Goal: Task Accomplishment & Management: Manage account settings

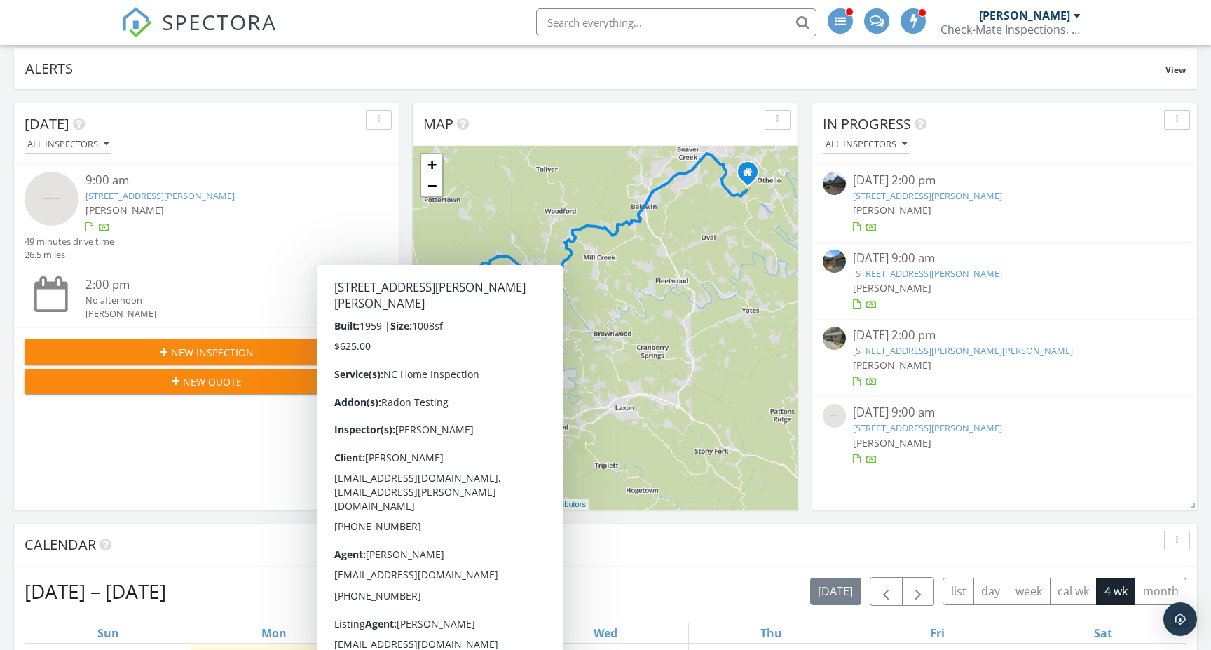
scroll to position [92, 0]
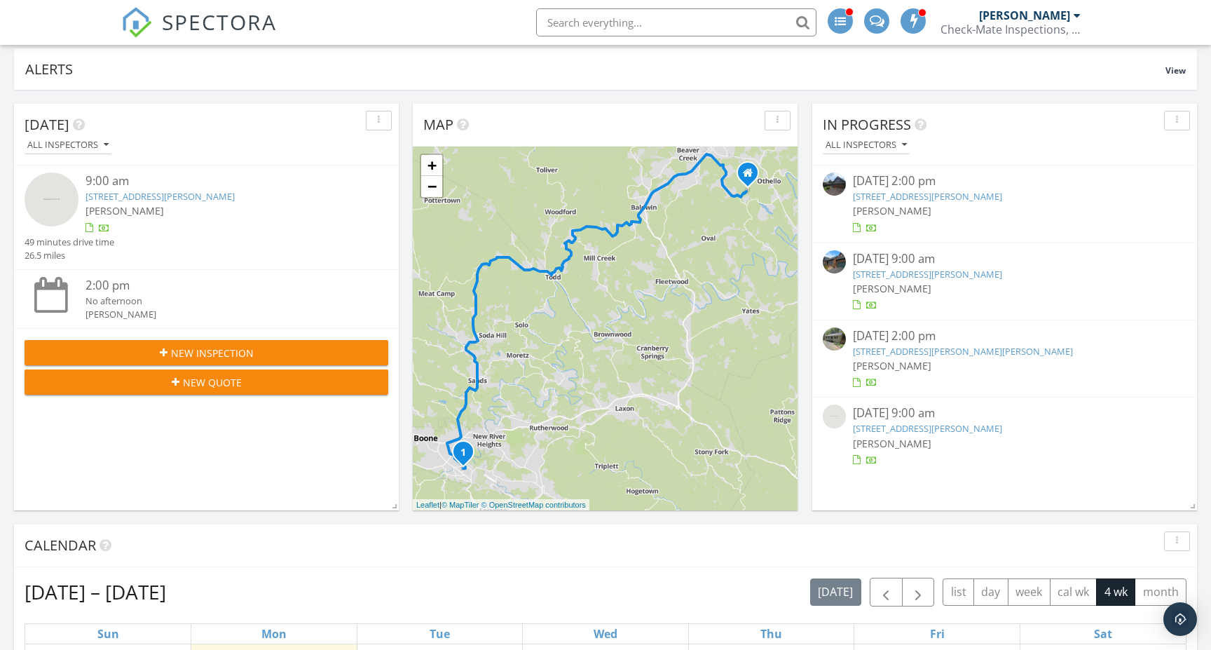
click at [924, 192] on link "[STREET_ADDRESS][PERSON_NAME]" at bounding box center [927, 196] width 149 height 13
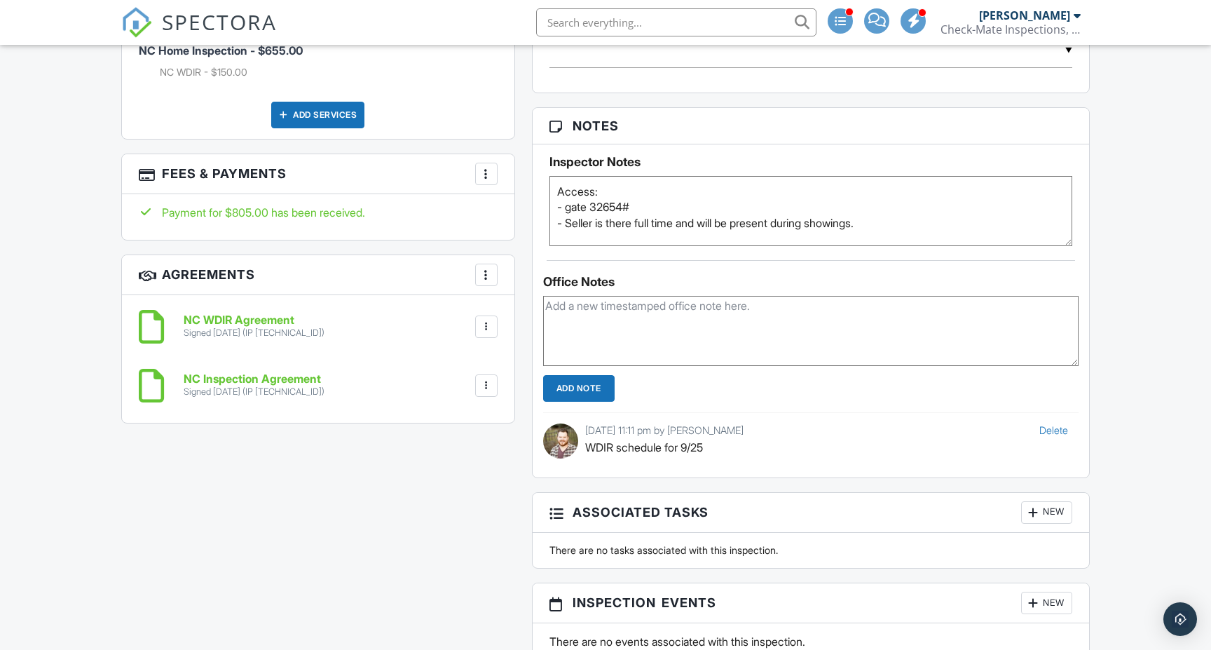
scroll to position [1034, 0]
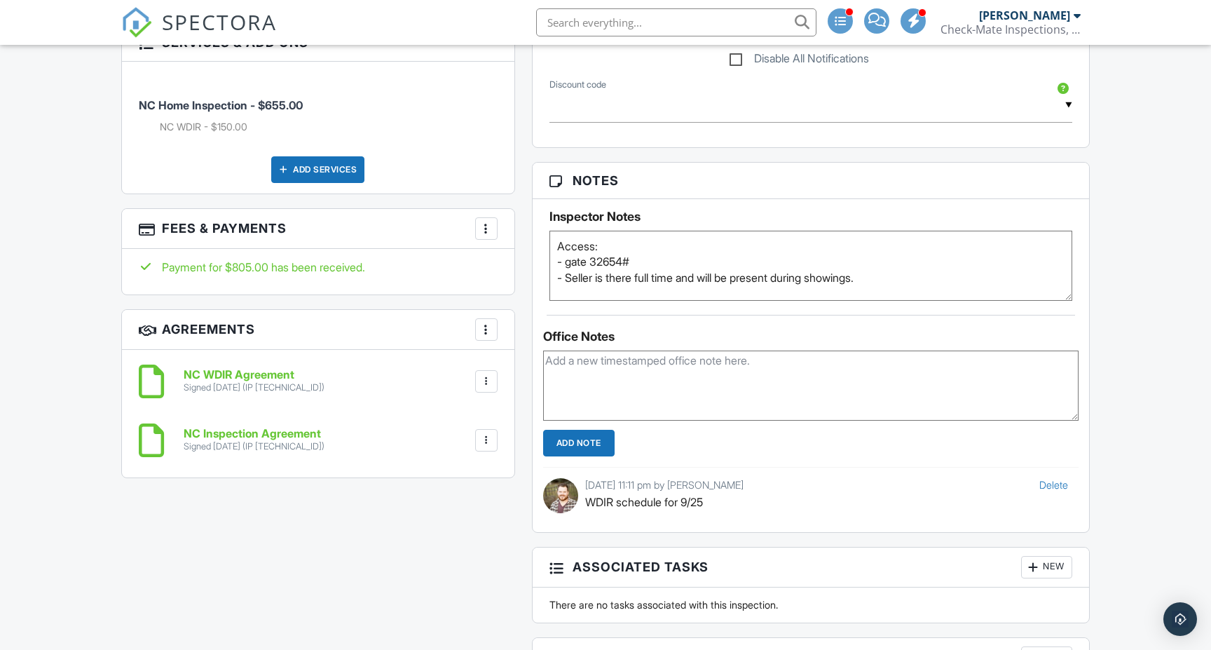
click at [652, 392] on textarea at bounding box center [810, 385] width 535 height 70
type textarea "Sellet turned WDIR inspector away - it's been rescheduled."
click at [574, 439] on input "Add Note" at bounding box center [578, 443] width 71 height 27
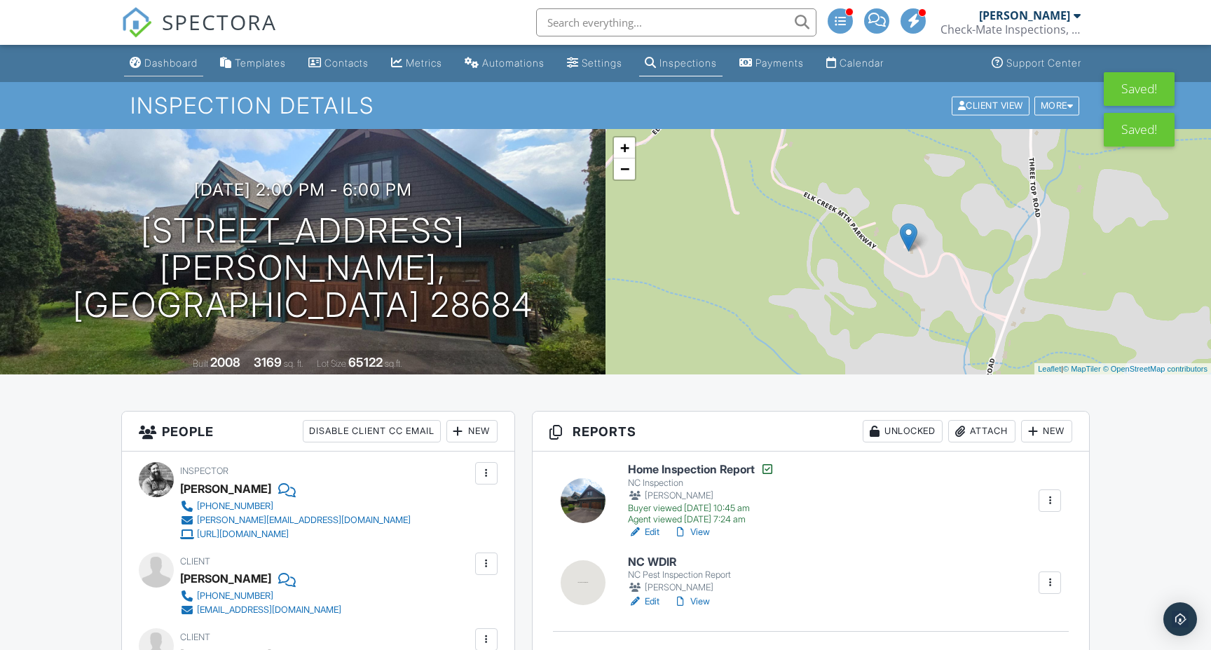
scroll to position [0, 0]
click at [163, 57] on div "Dashboard" at bounding box center [170, 63] width 53 height 12
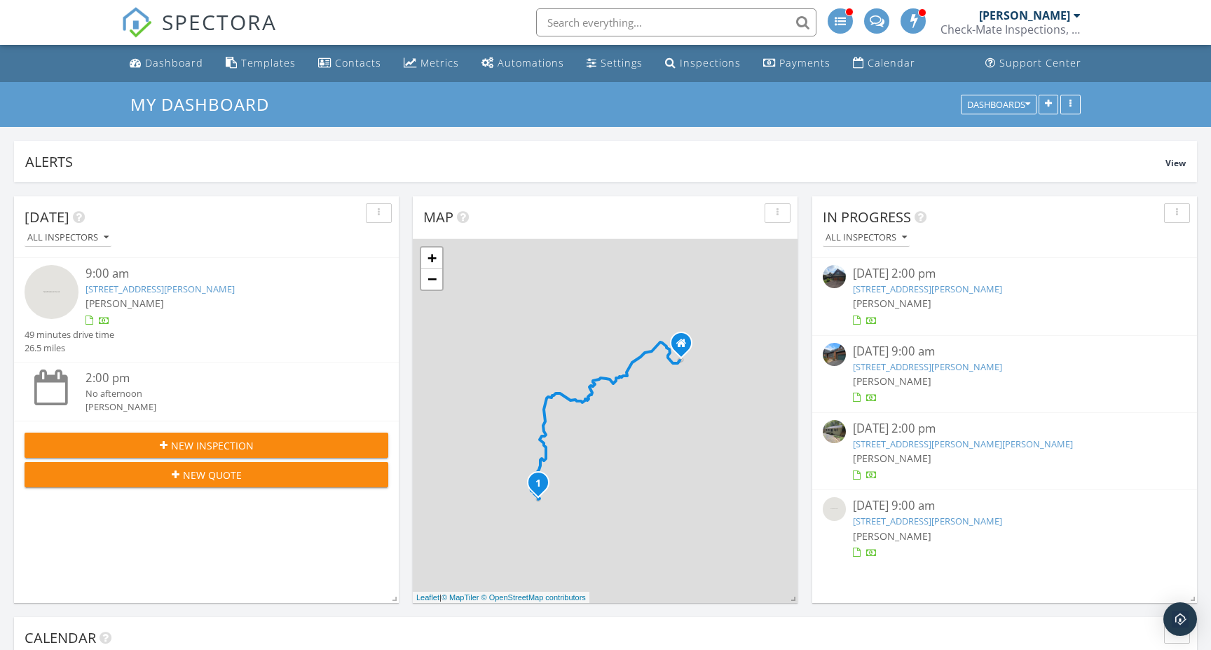
scroll to position [29, 0]
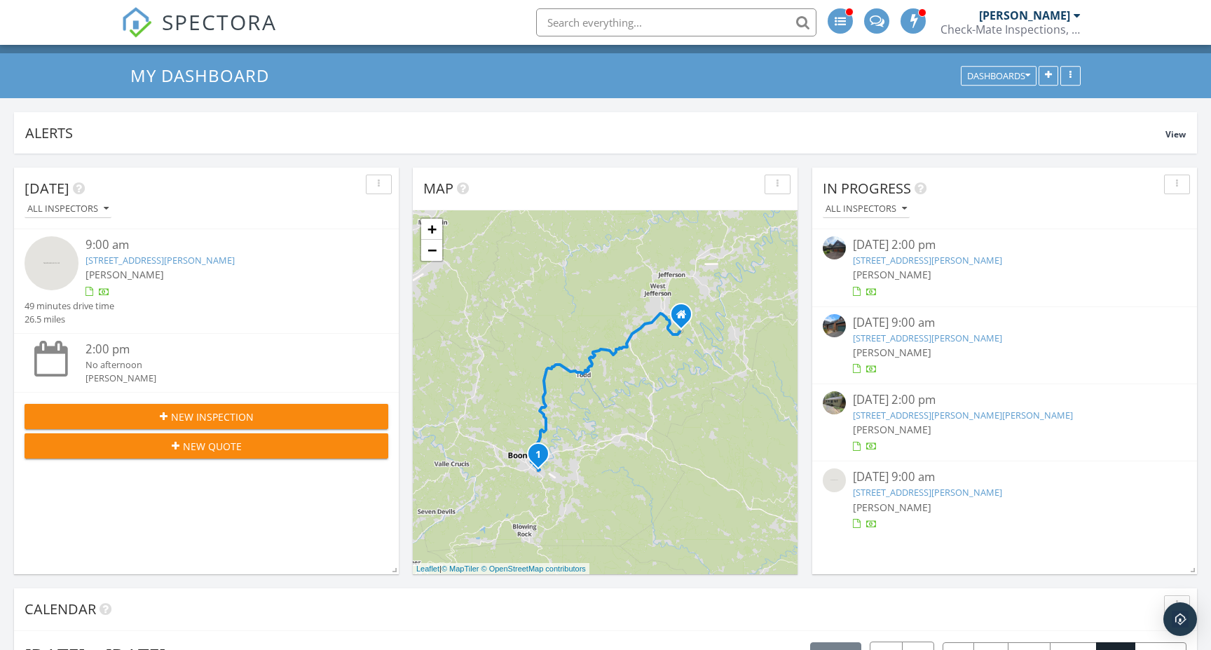
click at [875, 336] on link "[STREET_ADDRESS][PERSON_NAME]" at bounding box center [927, 337] width 149 height 13
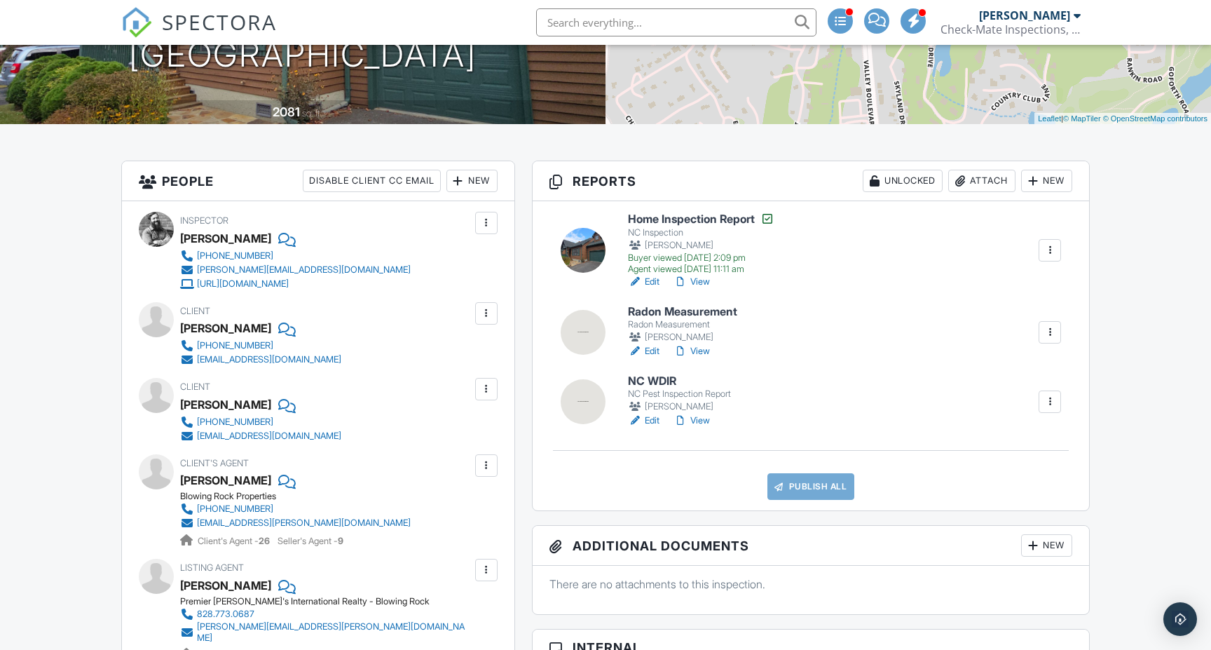
scroll to position [235, 0]
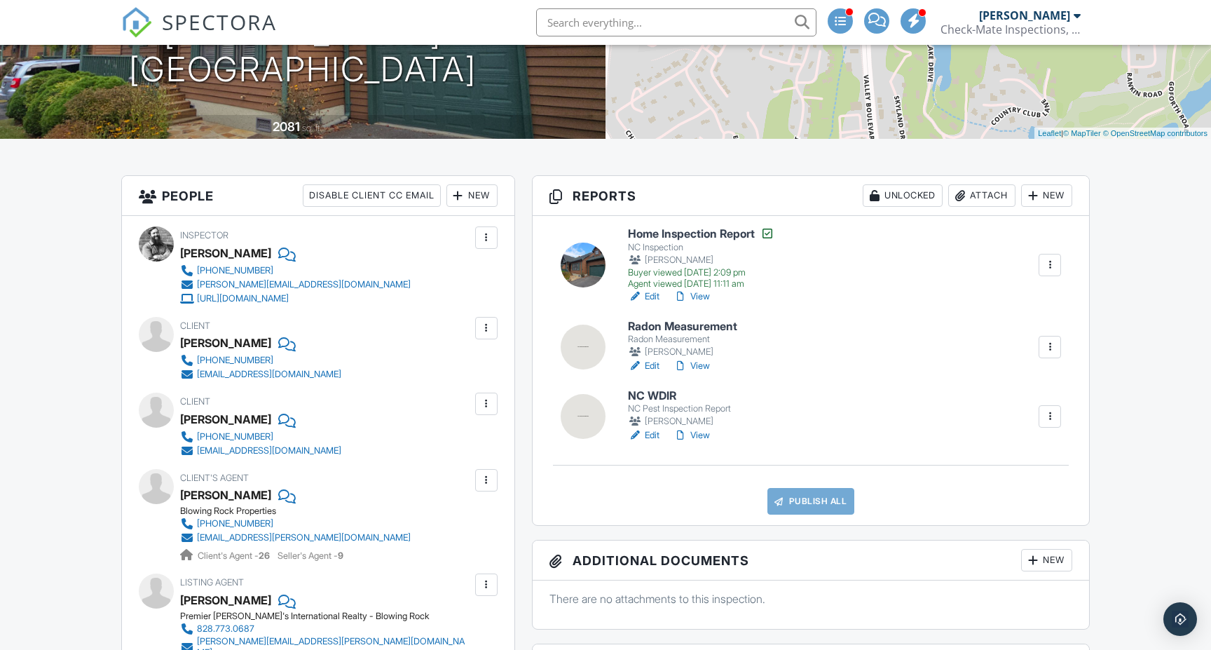
click at [970, 195] on div "Attach" at bounding box center [981, 195] width 67 height 22
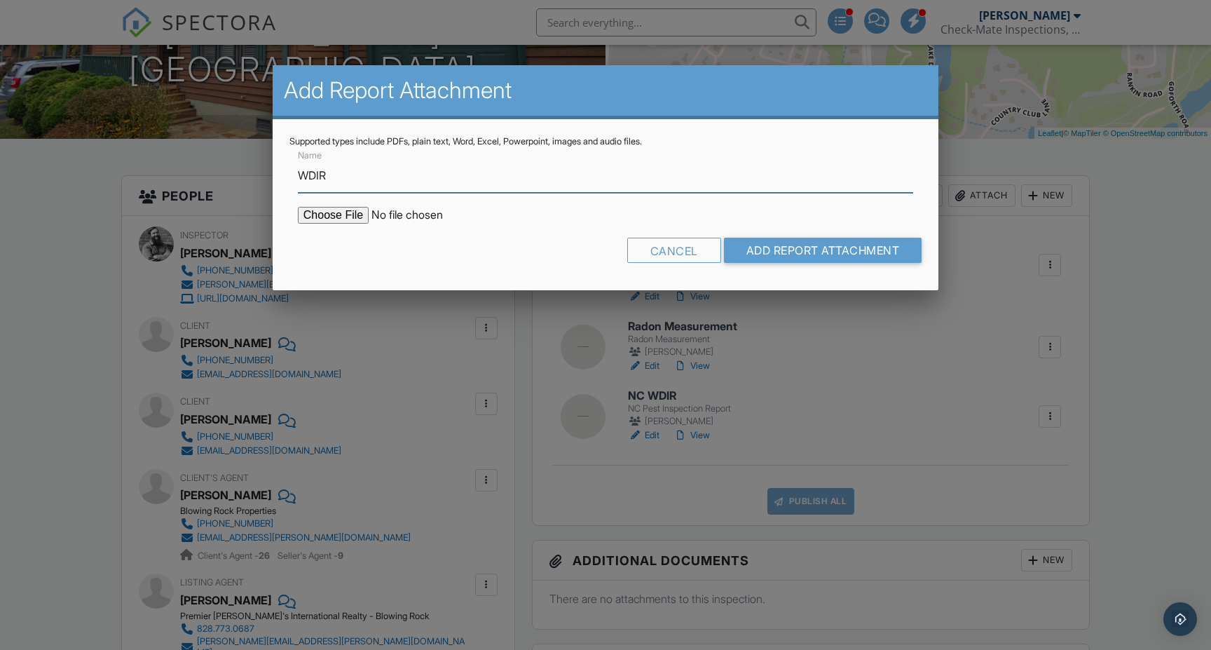
type input "WDIR"
click at [339, 214] on input "file" at bounding box center [417, 215] width 238 height 17
type input "C:\fakepath\165ClaryB_WDIR.pdf"
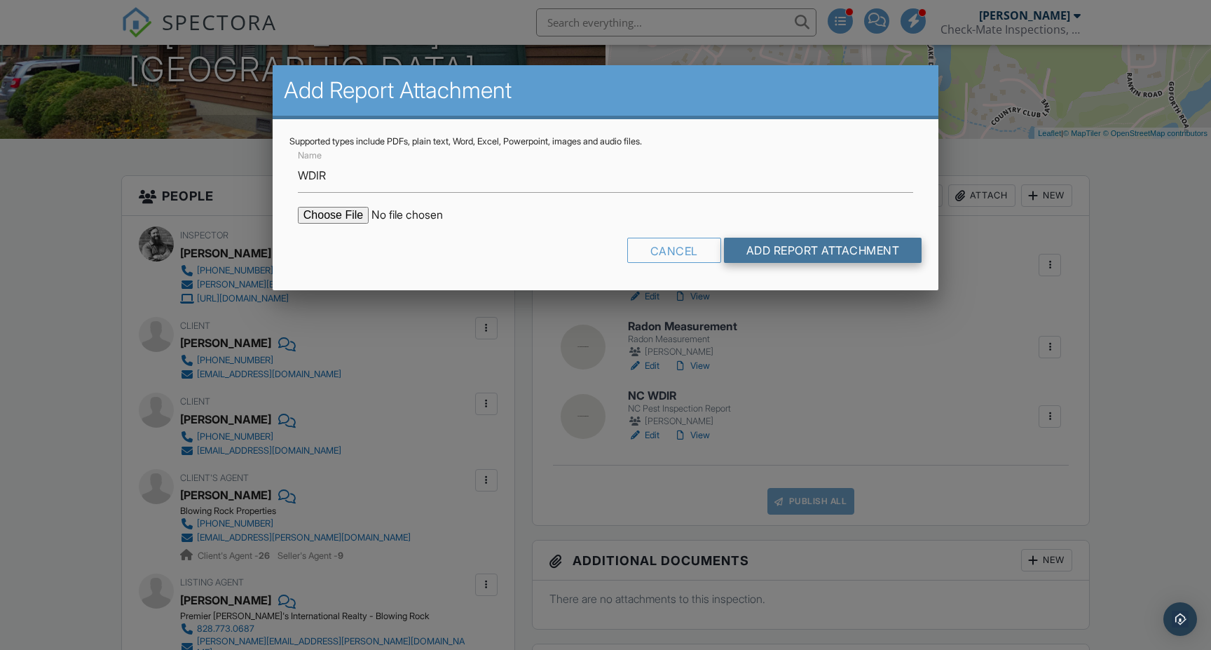
click at [798, 248] on input "Add Report Attachment" at bounding box center [823, 250] width 198 height 25
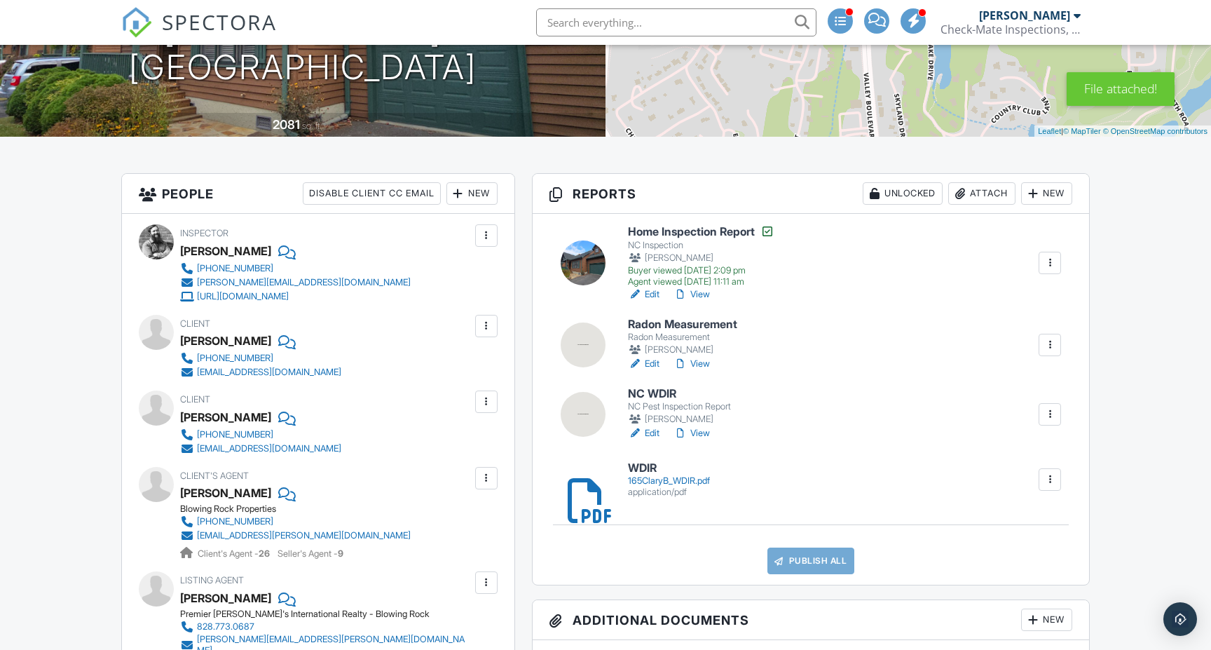
scroll to position [252, 0]
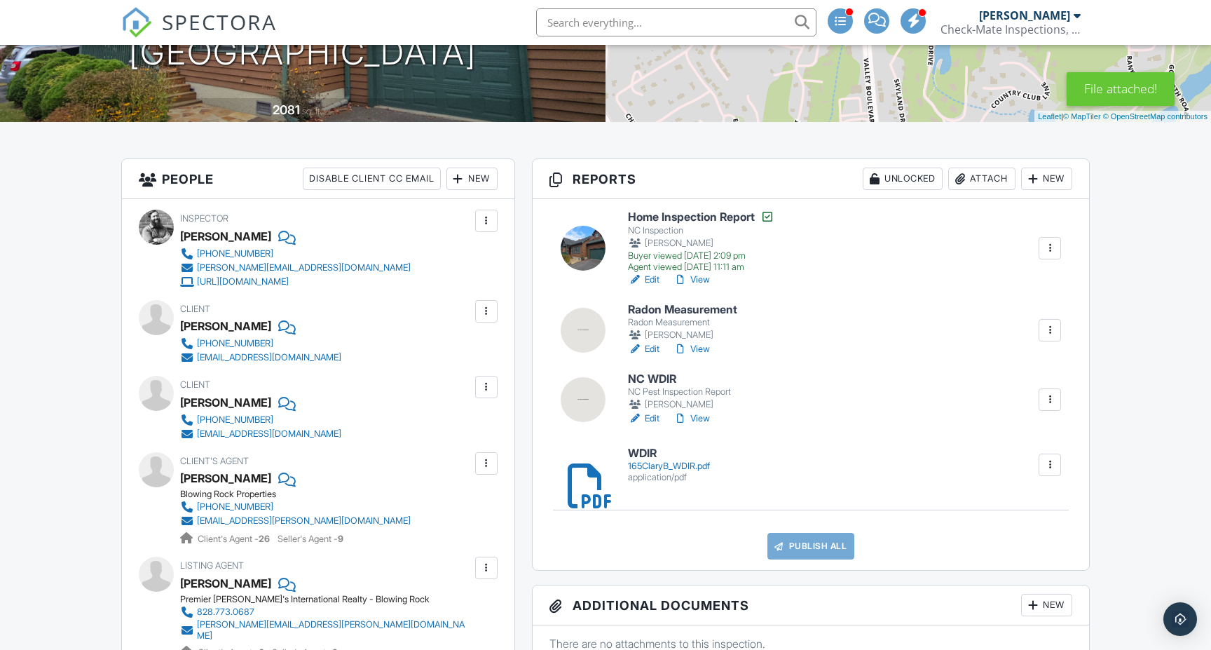
click at [977, 176] on div "Attach" at bounding box center [981, 178] width 67 height 22
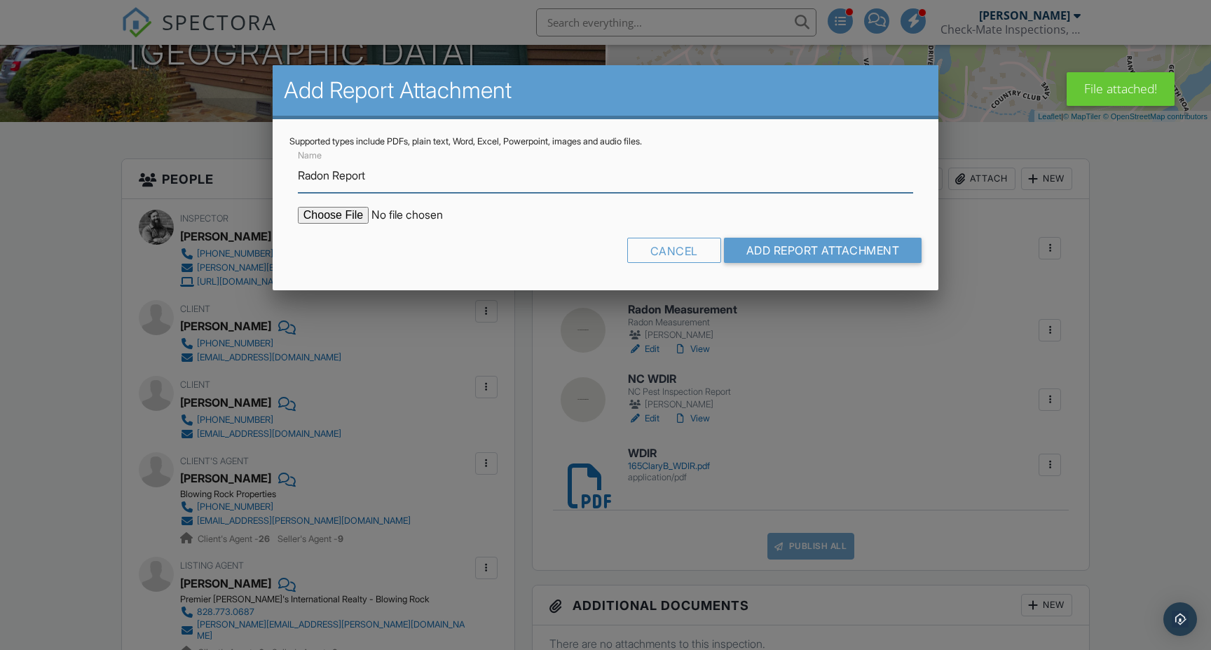
type input "Radon Report"
click at [324, 217] on input "file" at bounding box center [417, 215] width 238 height 17
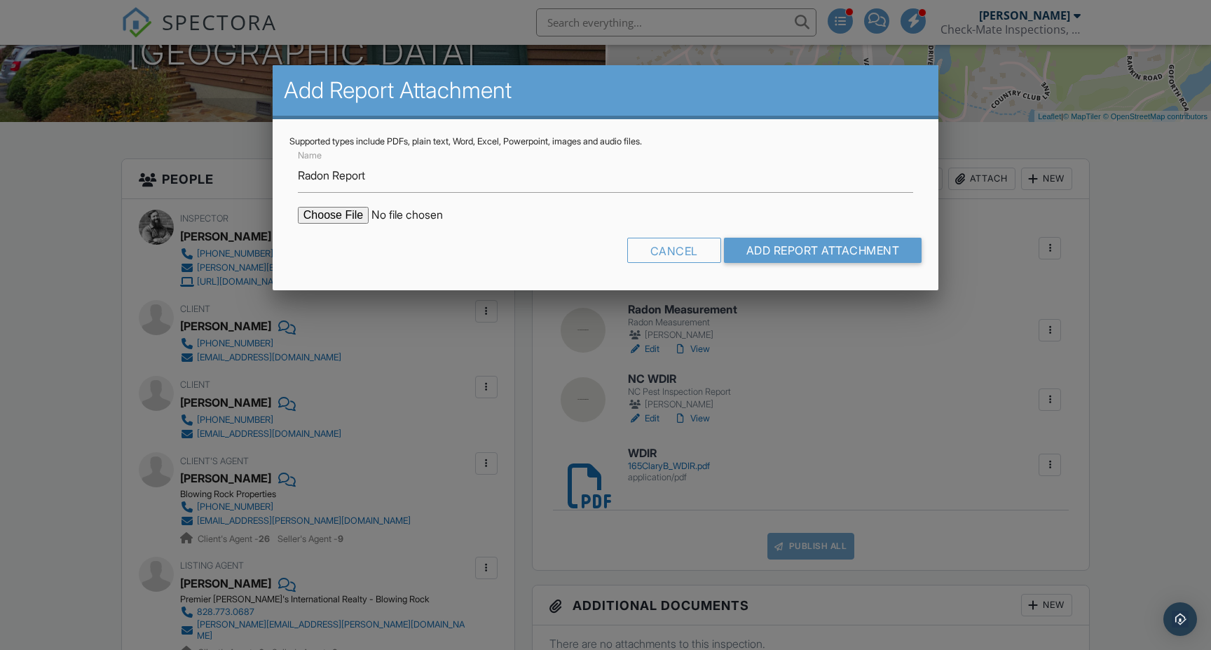
type input "C:\fakepath\165-Clary-Ct--2202509291222.pdf"
click at [788, 256] on input "Add Report Attachment" at bounding box center [823, 250] width 198 height 25
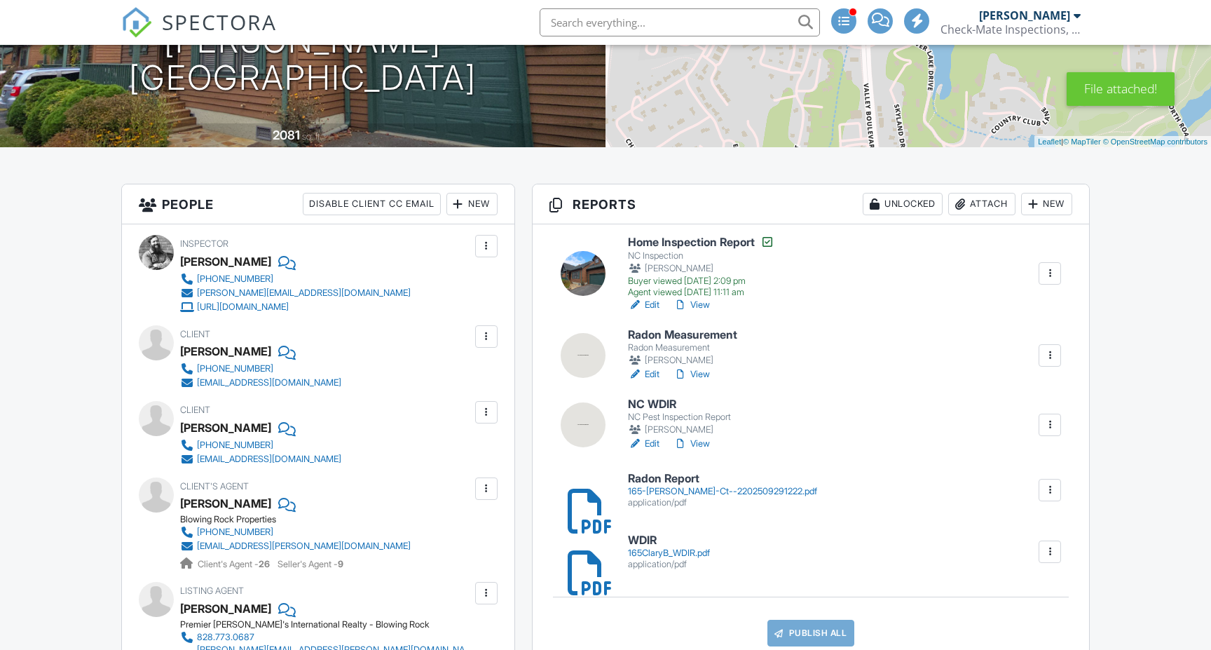
click at [1055, 354] on div at bounding box center [1050, 355] width 14 height 14
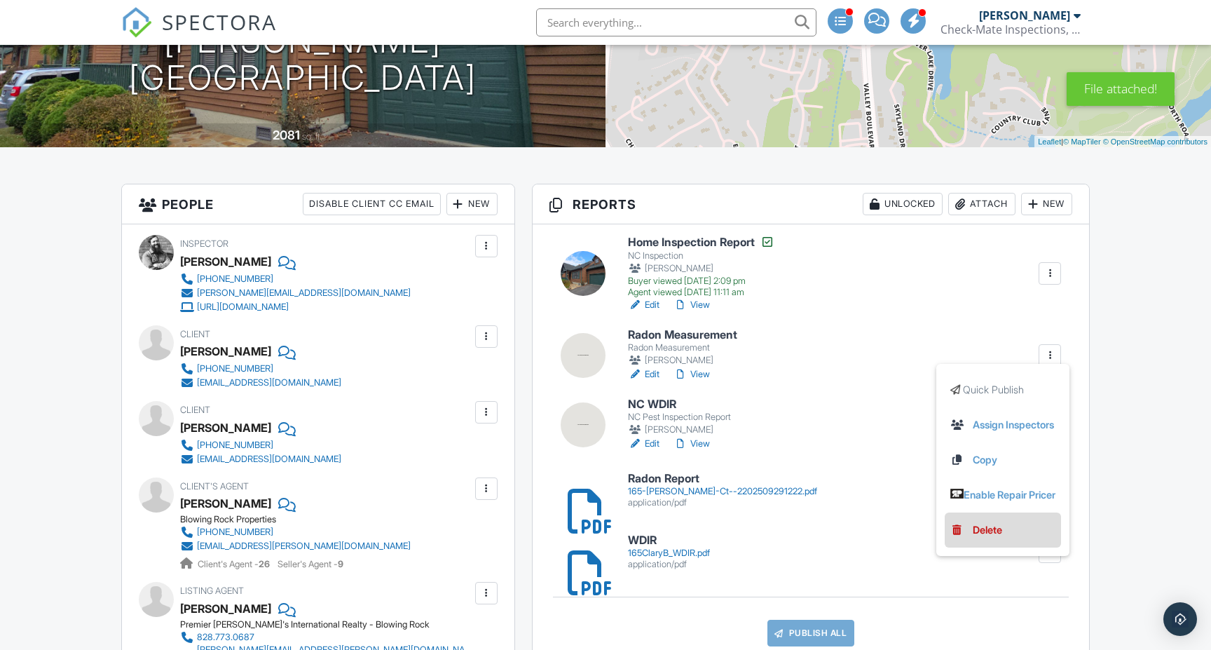
click at [973, 527] on div "Delete" at bounding box center [987, 529] width 29 height 15
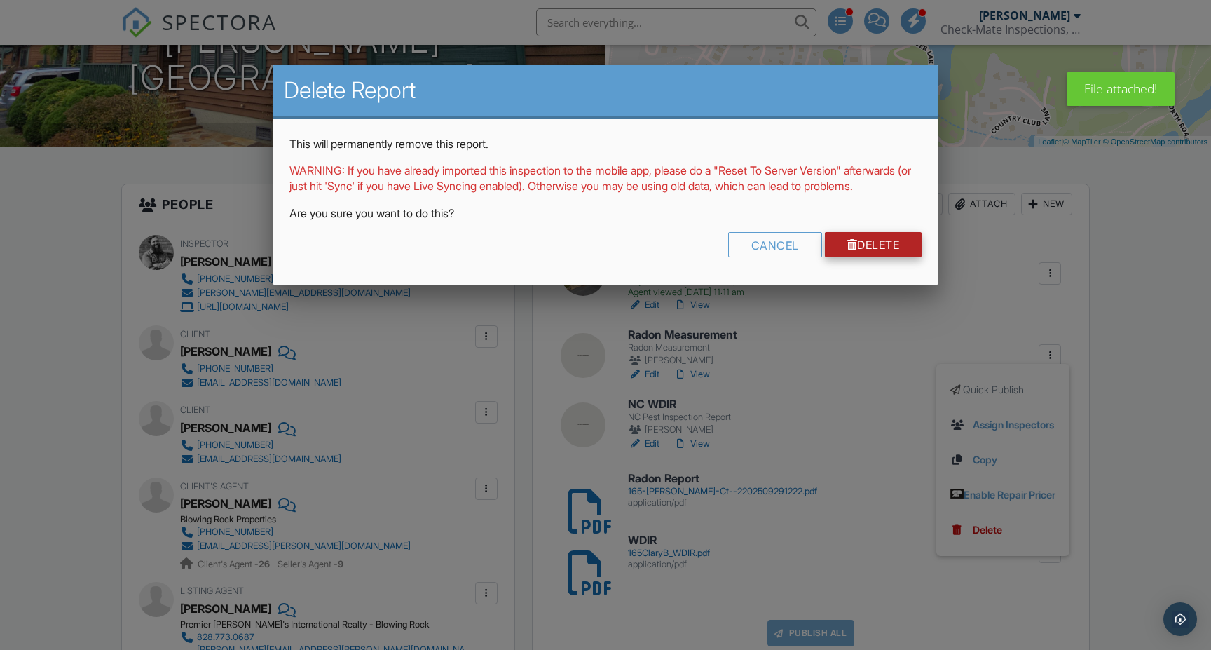
click at [879, 252] on link "Delete" at bounding box center [873, 244] width 97 height 25
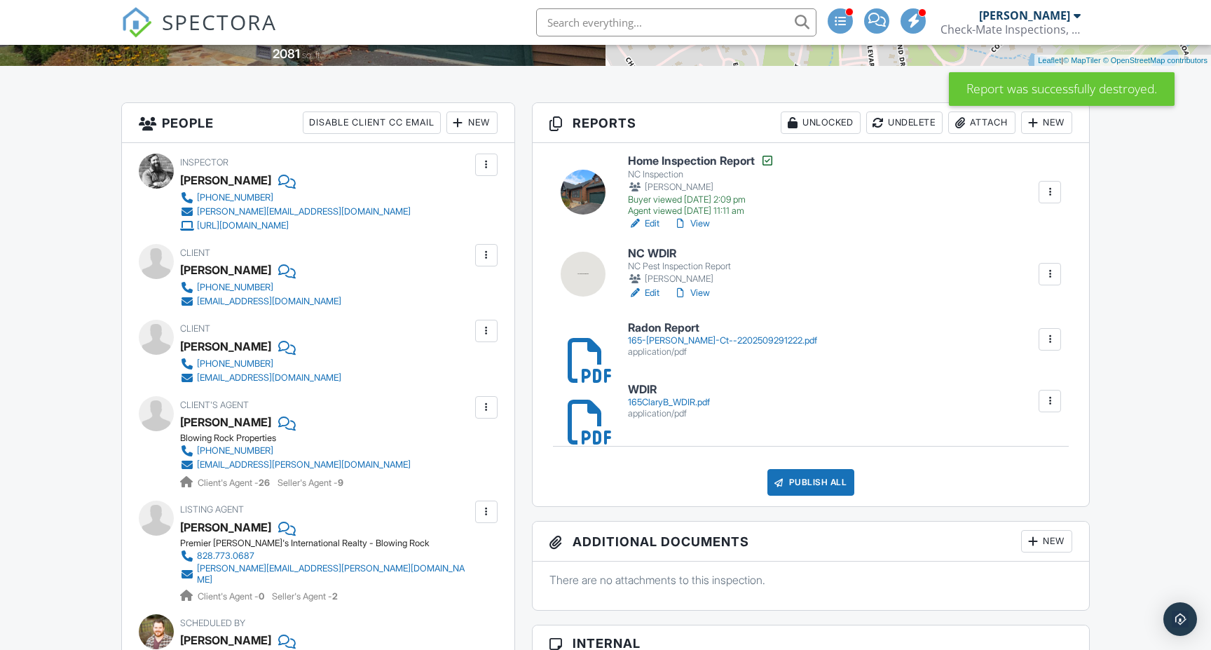
scroll to position [308, 0]
click at [1050, 273] on div at bounding box center [1050, 274] width 14 height 14
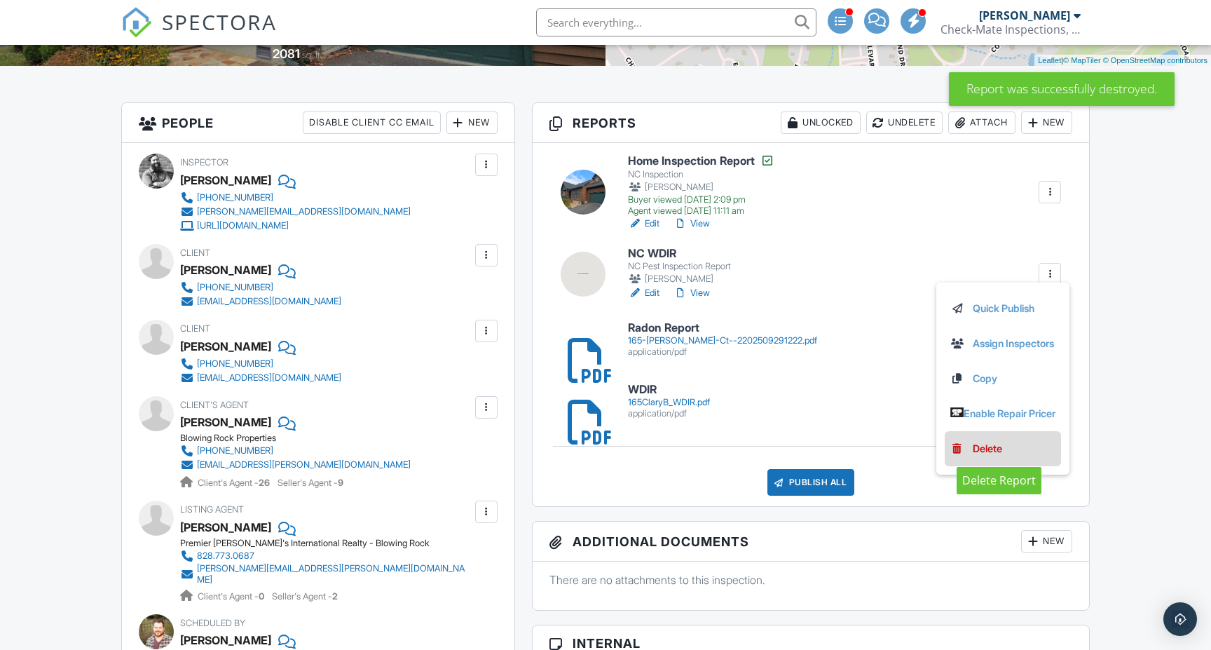
click at [959, 446] on link "Delete" at bounding box center [1002, 448] width 105 height 15
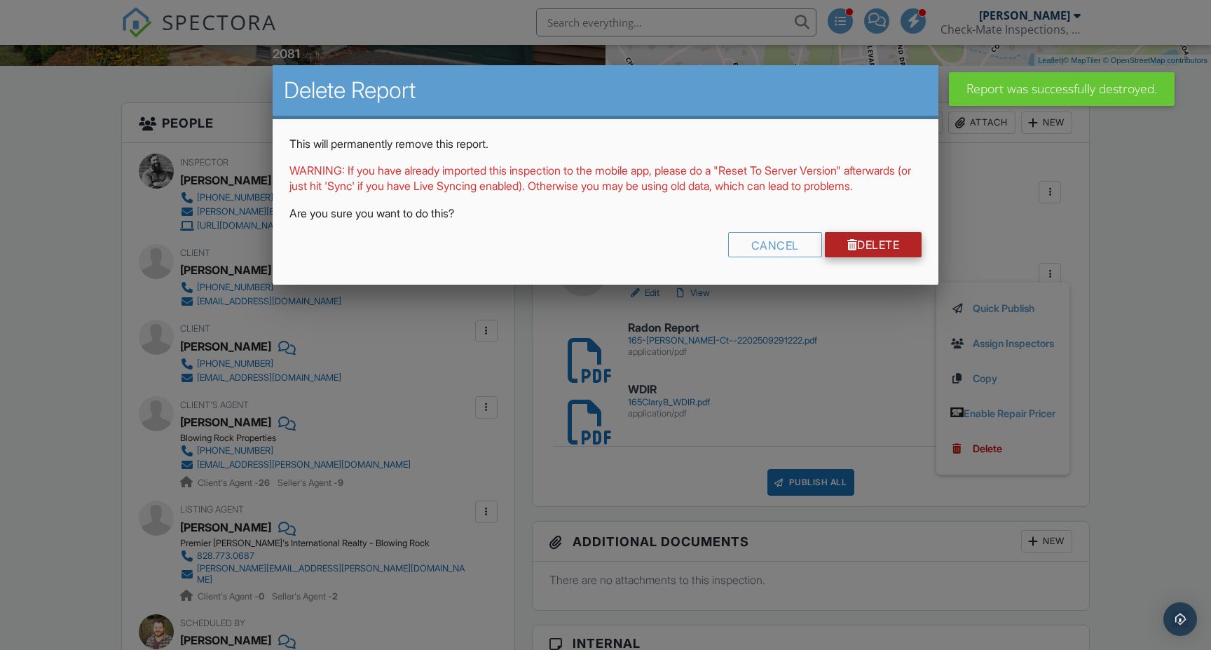
click at [882, 257] on link "Delete" at bounding box center [873, 244] width 97 height 25
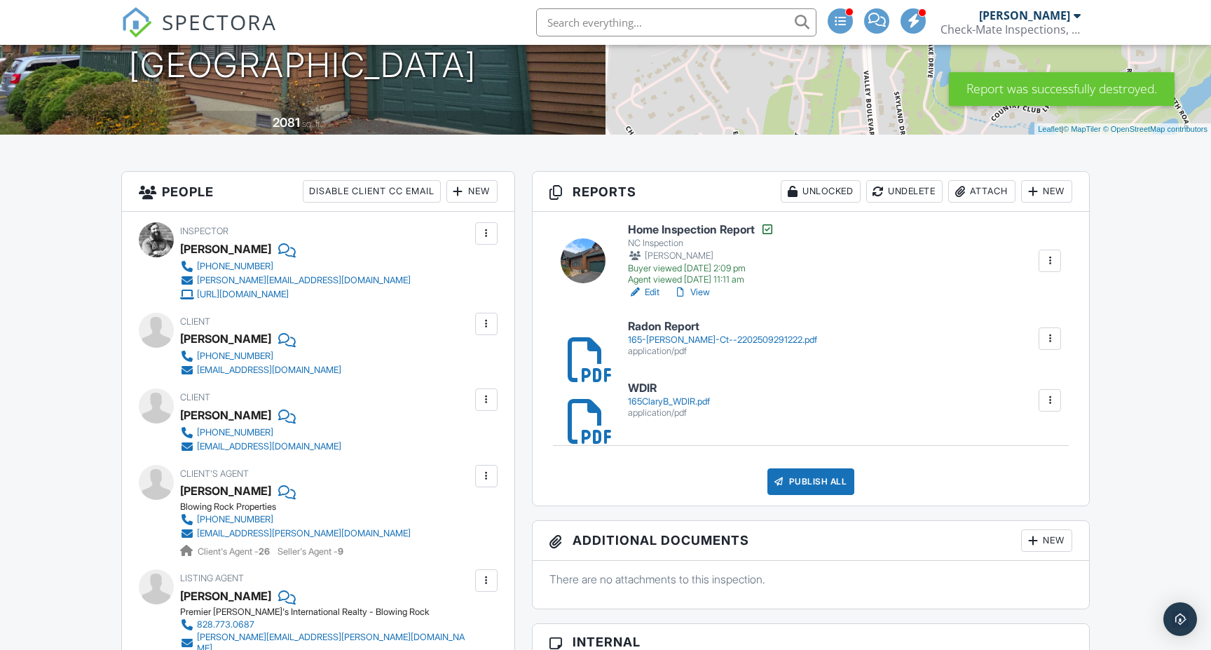
scroll to position [249, 0]
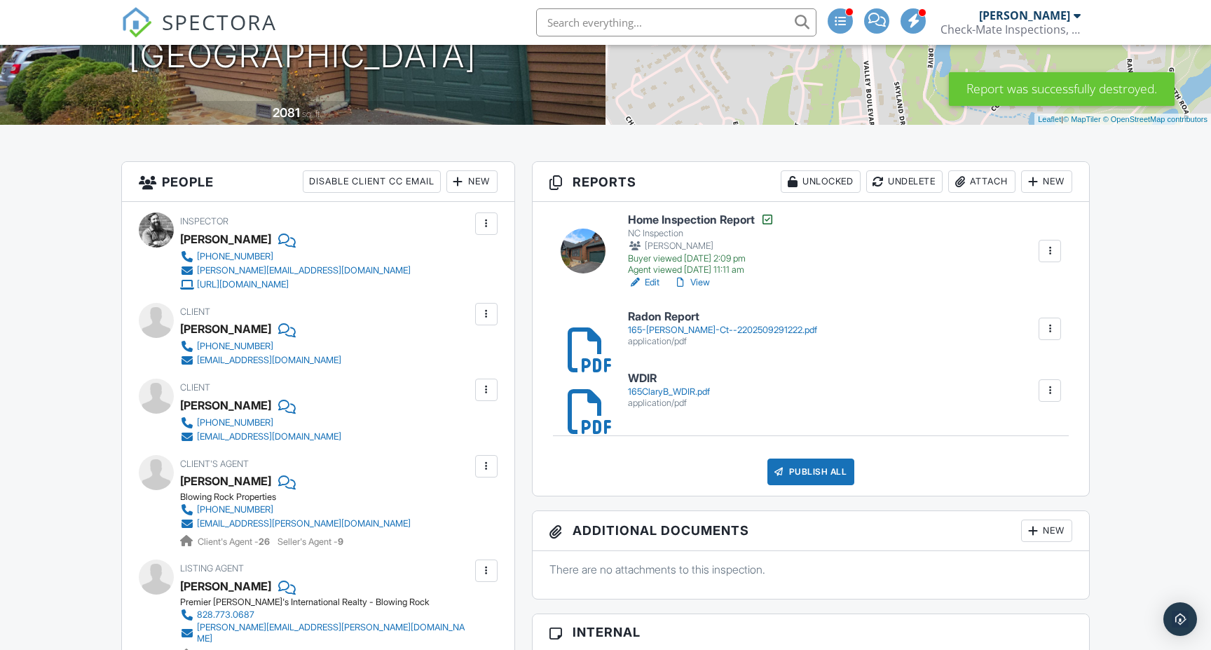
click at [684, 334] on div "165-Clary-Ct--2202509291222.pdf" at bounding box center [722, 329] width 189 height 11
click at [645, 386] on div "165ClaryB_WDIR.pdf" at bounding box center [669, 391] width 82 height 11
click at [788, 467] on div "Publish All" at bounding box center [811, 471] width 88 height 27
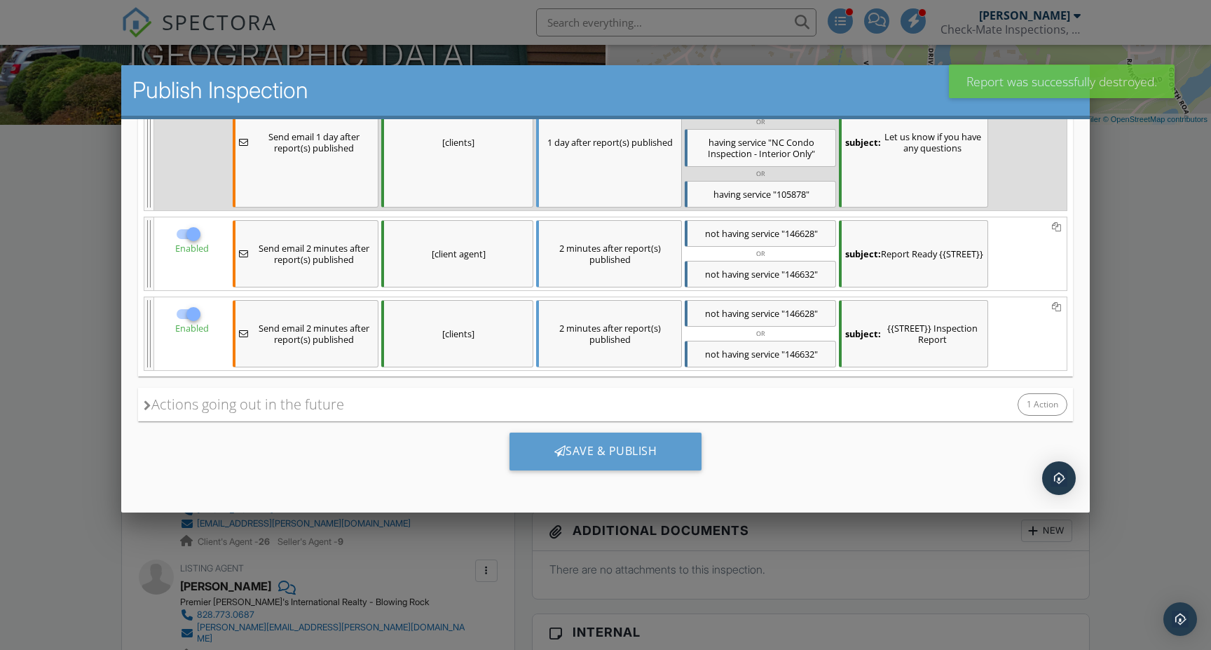
scroll to position [273, 0]
click at [167, 399] on div "Actions going out in the future" at bounding box center [243, 403] width 200 height 21
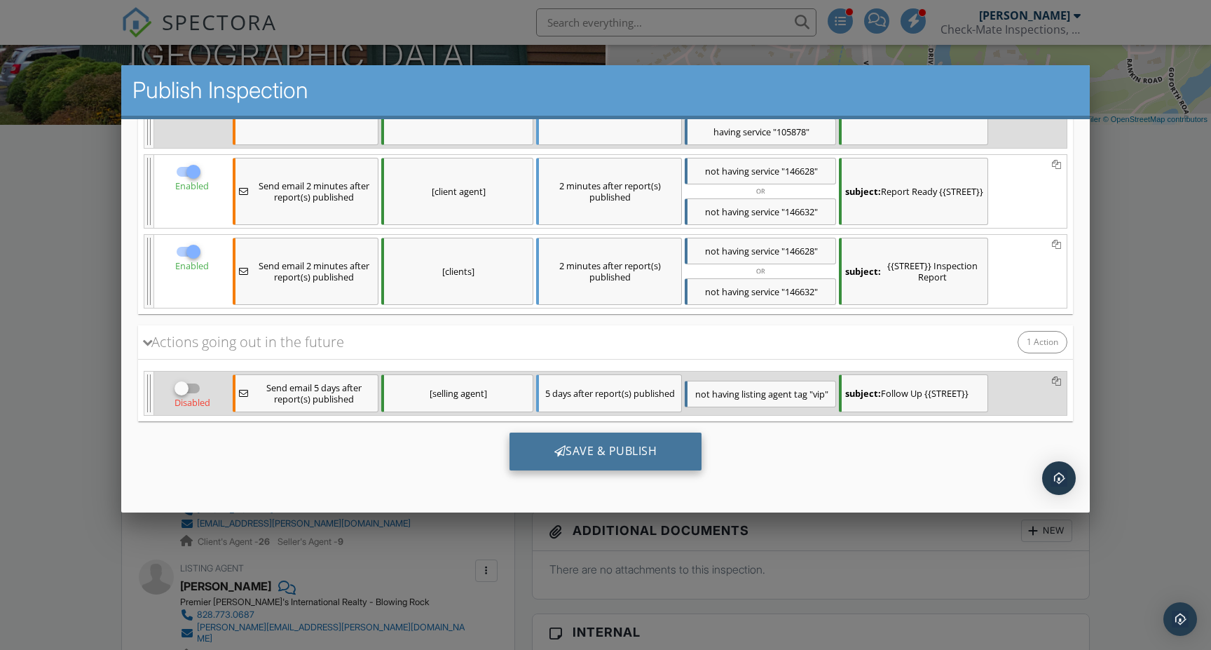
scroll to position [335, 0]
click at [554, 451] on div at bounding box center [560, 449] width 12 height 11
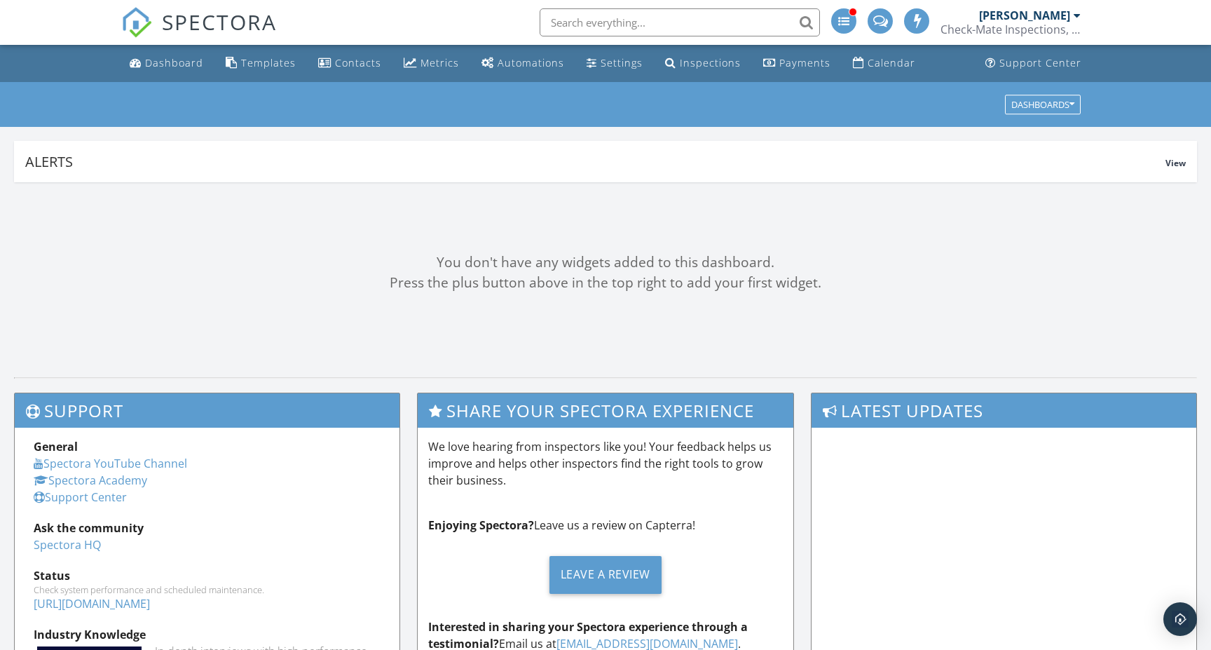
click at [800, 245] on div "You don't have any widgets added to this dashboard. Press the plus button above…" at bounding box center [605, 272] width 1211 height 181
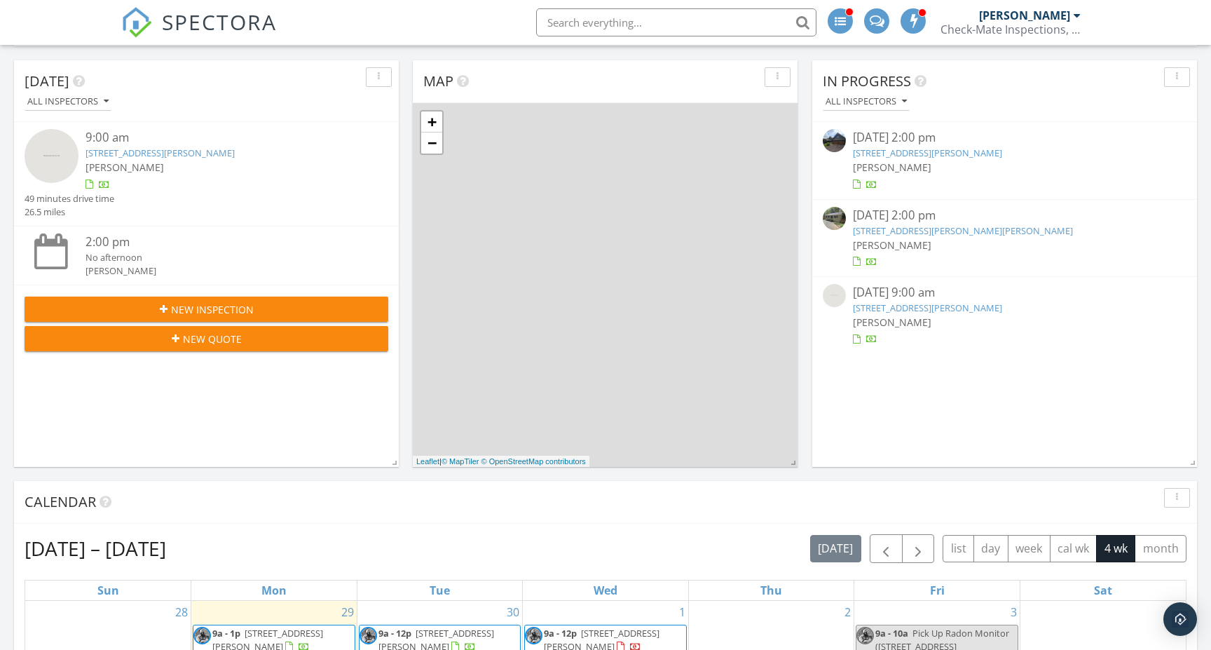
scroll to position [139, 0]
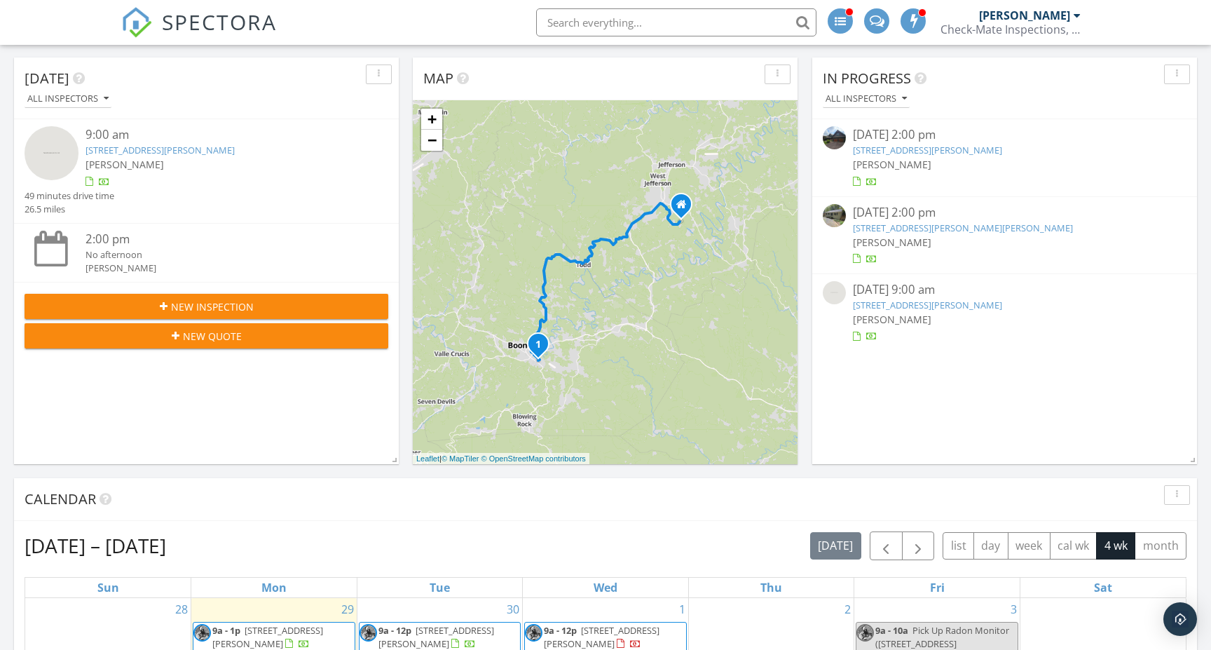
click at [888, 227] on link "[STREET_ADDRESS][PERSON_NAME][PERSON_NAME]" at bounding box center [963, 227] width 220 height 13
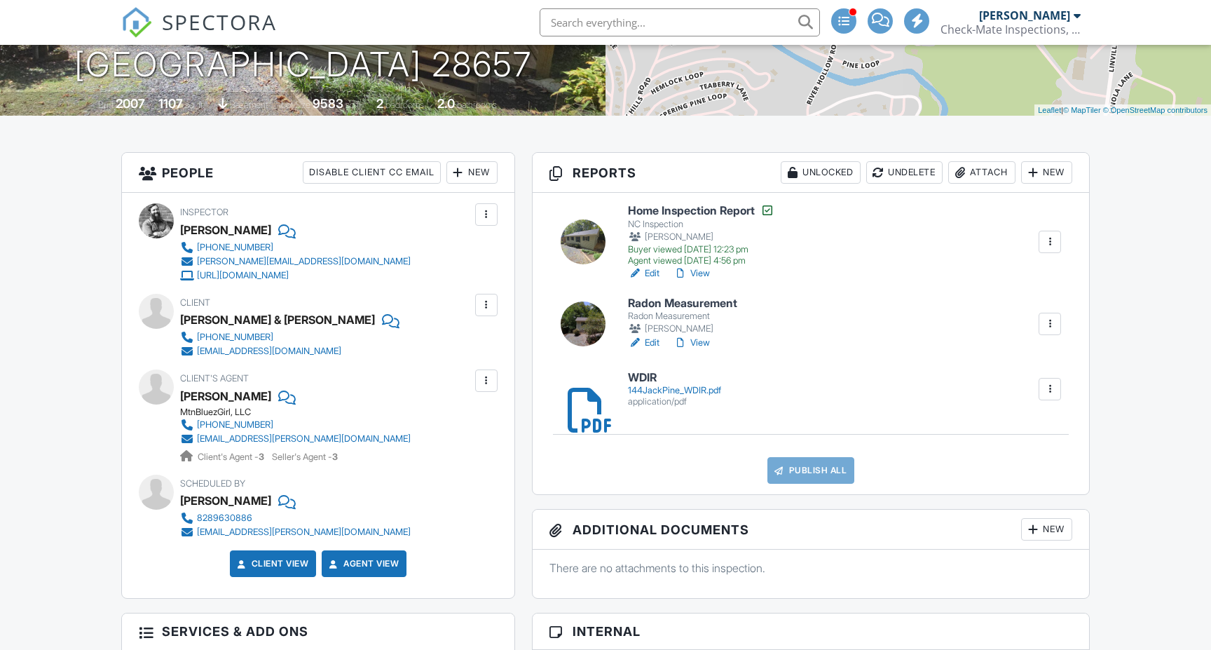
scroll to position [249, 0]
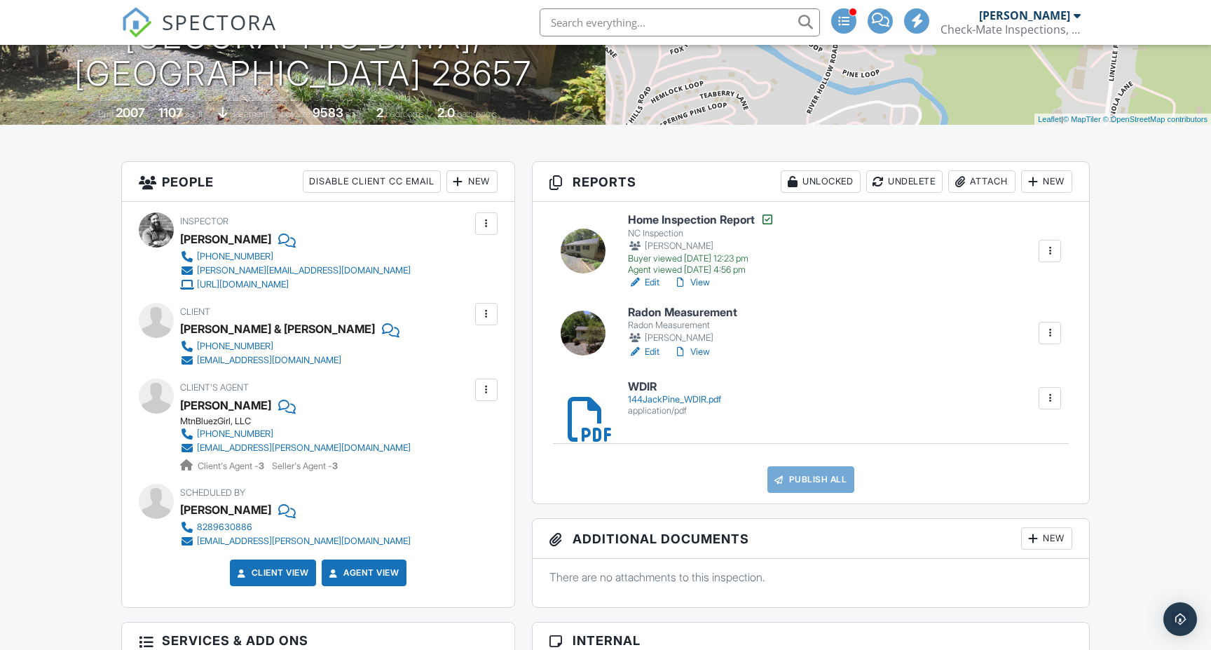
click at [976, 177] on div "Attach" at bounding box center [981, 181] width 67 height 22
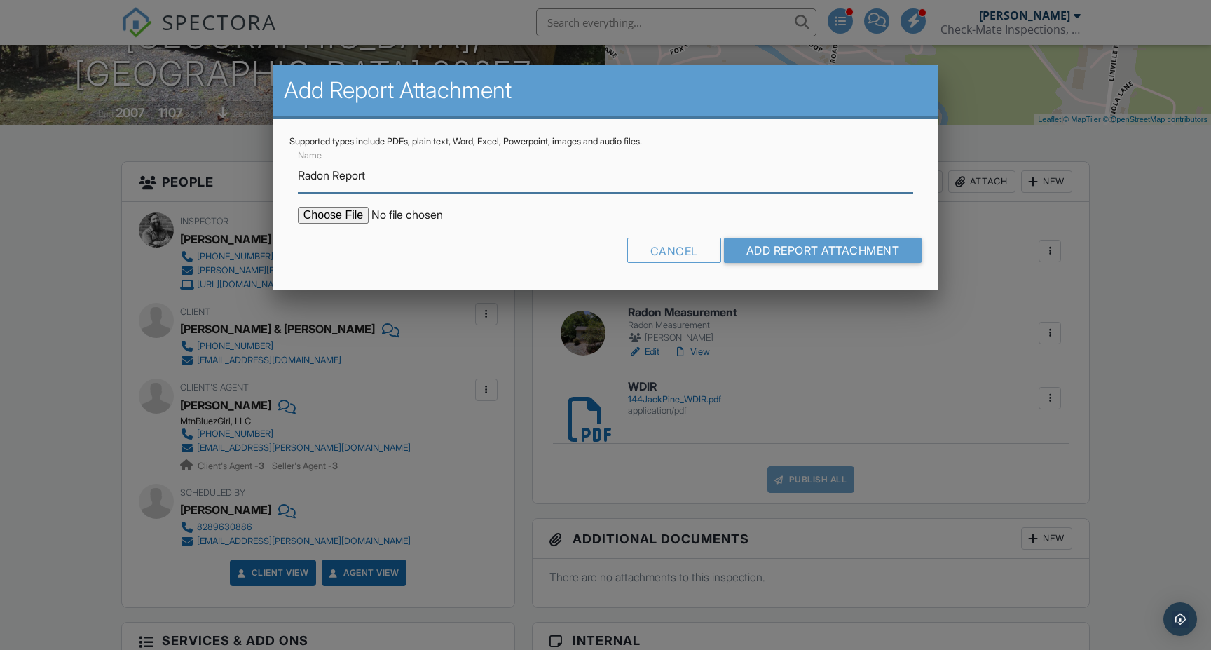
type input "Radon Report"
click at [345, 214] on input "file" at bounding box center [417, 215] width 238 height 17
type input "C:\fakepath\144-Jack-Pine-Loop202509291230.pdf"
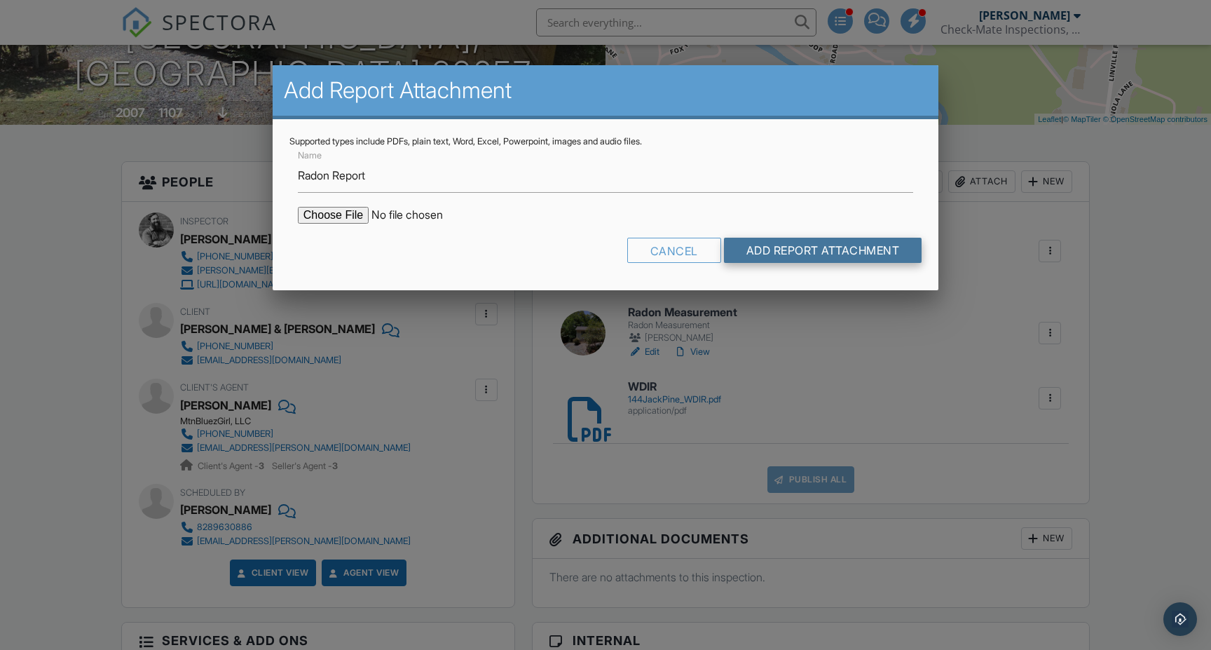
click at [824, 245] on input "Add Report Attachment" at bounding box center [823, 250] width 198 height 25
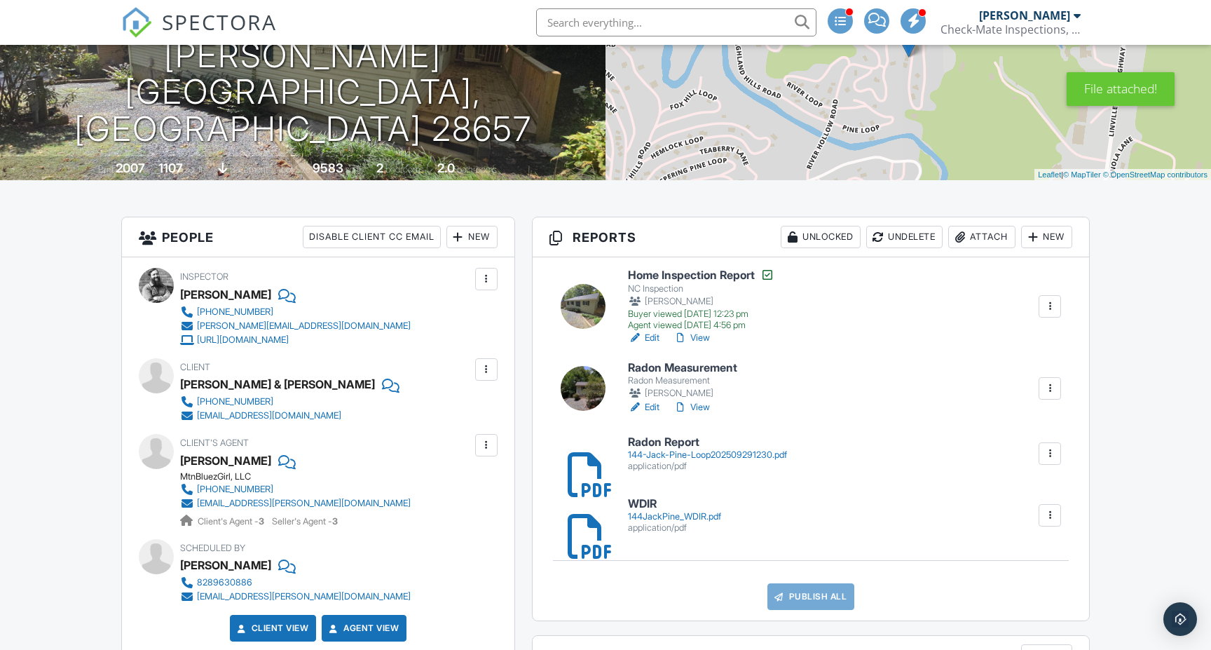
click at [1050, 389] on div at bounding box center [1050, 388] width 14 height 14
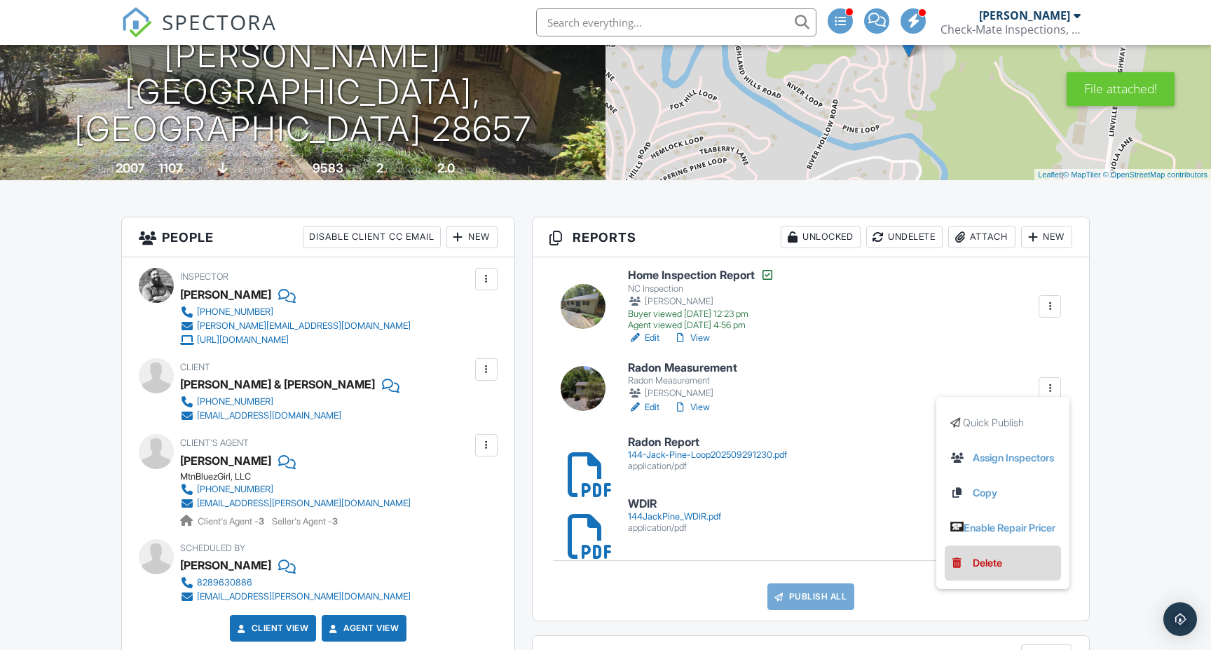
click at [978, 563] on div "Delete" at bounding box center [987, 562] width 29 height 15
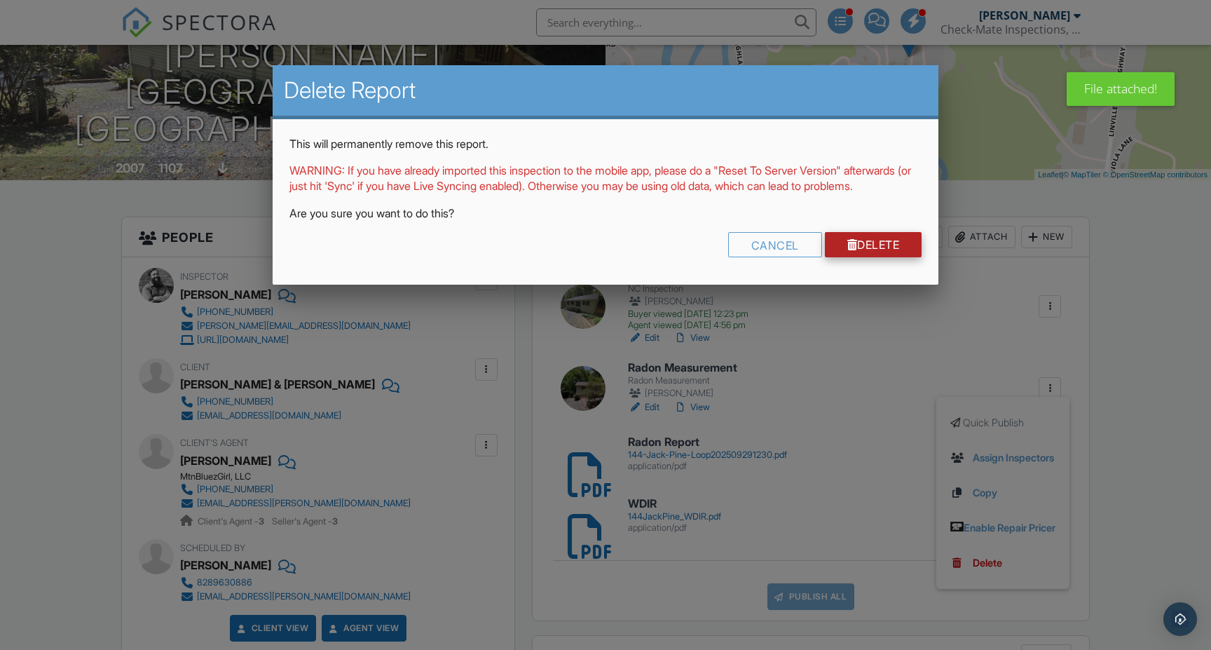
click at [863, 256] on link "Delete" at bounding box center [873, 244] width 97 height 25
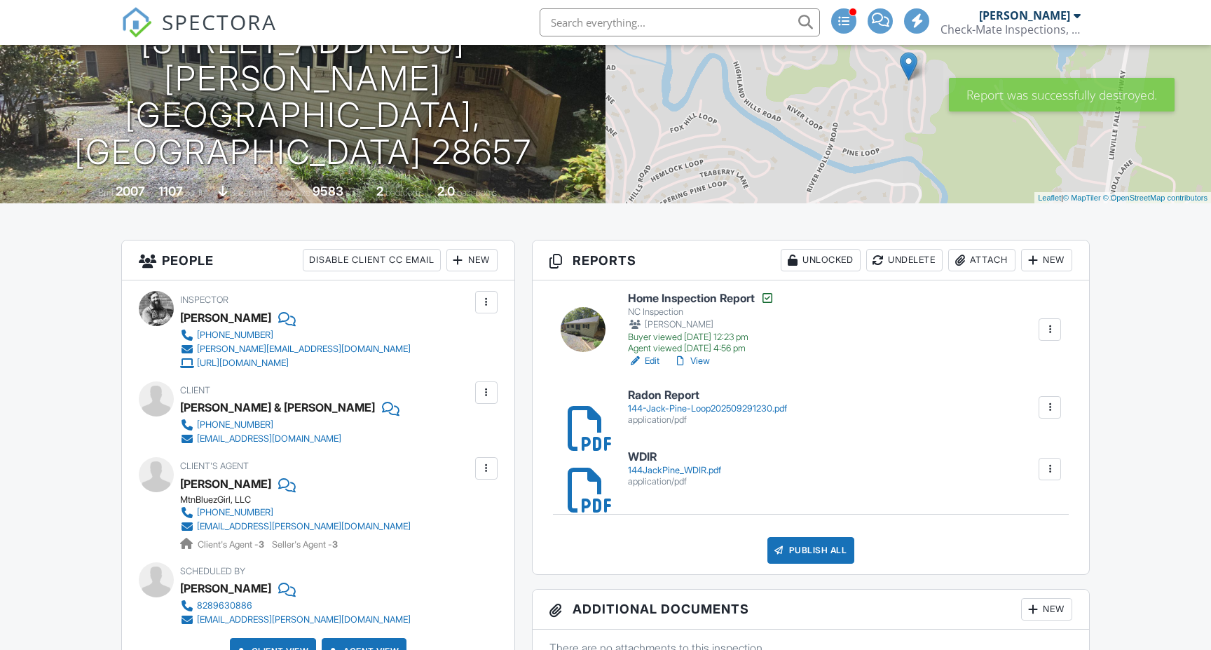
scroll to position [187, 0]
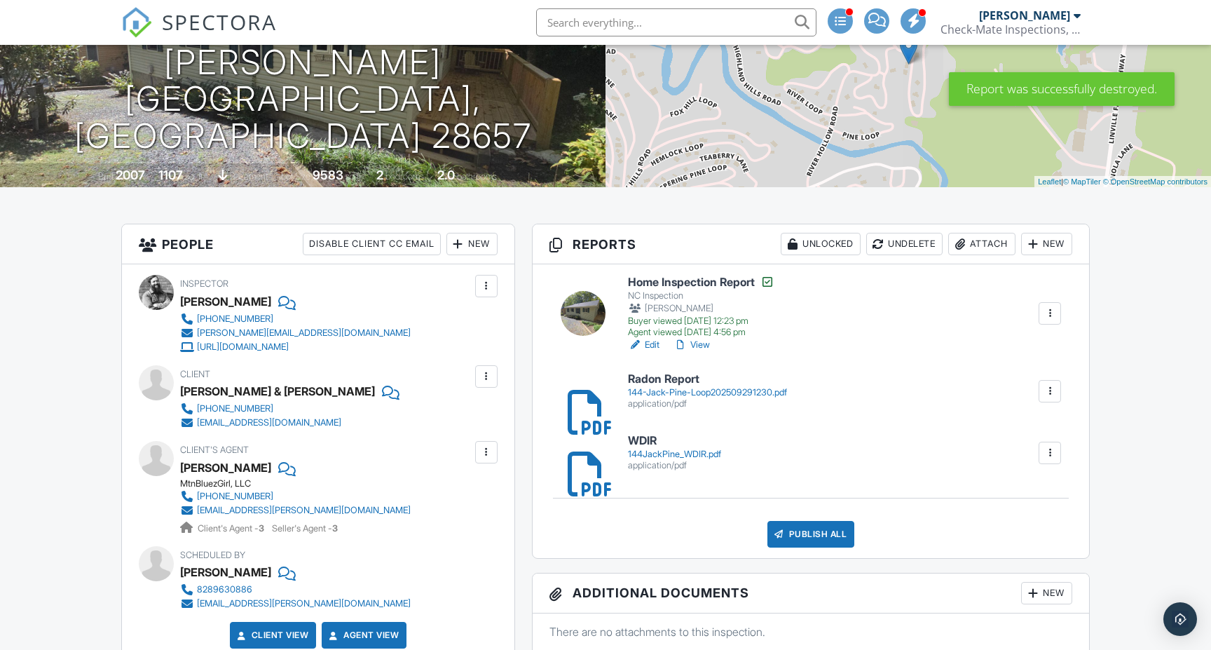
click at [681, 393] on div "144-Jack-Pine-Loop202509291230.pdf" at bounding box center [707, 392] width 159 height 11
click at [793, 540] on div "Publish All" at bounding box center [811, 534] width 88 height 27
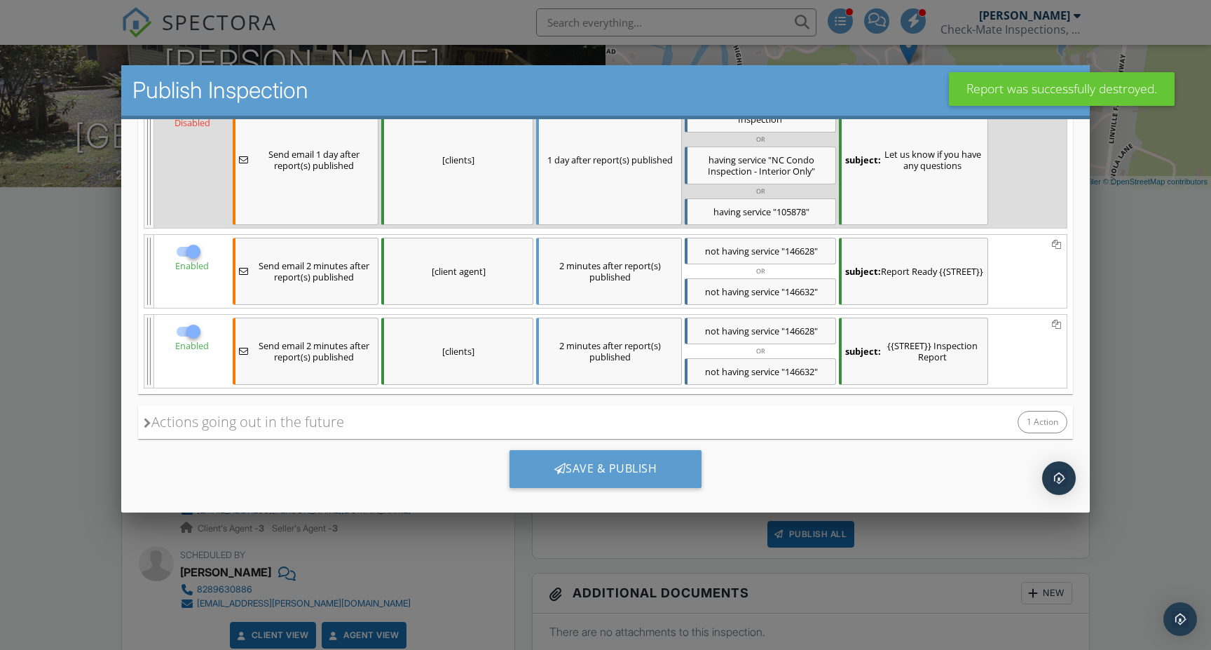
scroll to position [260, 0]
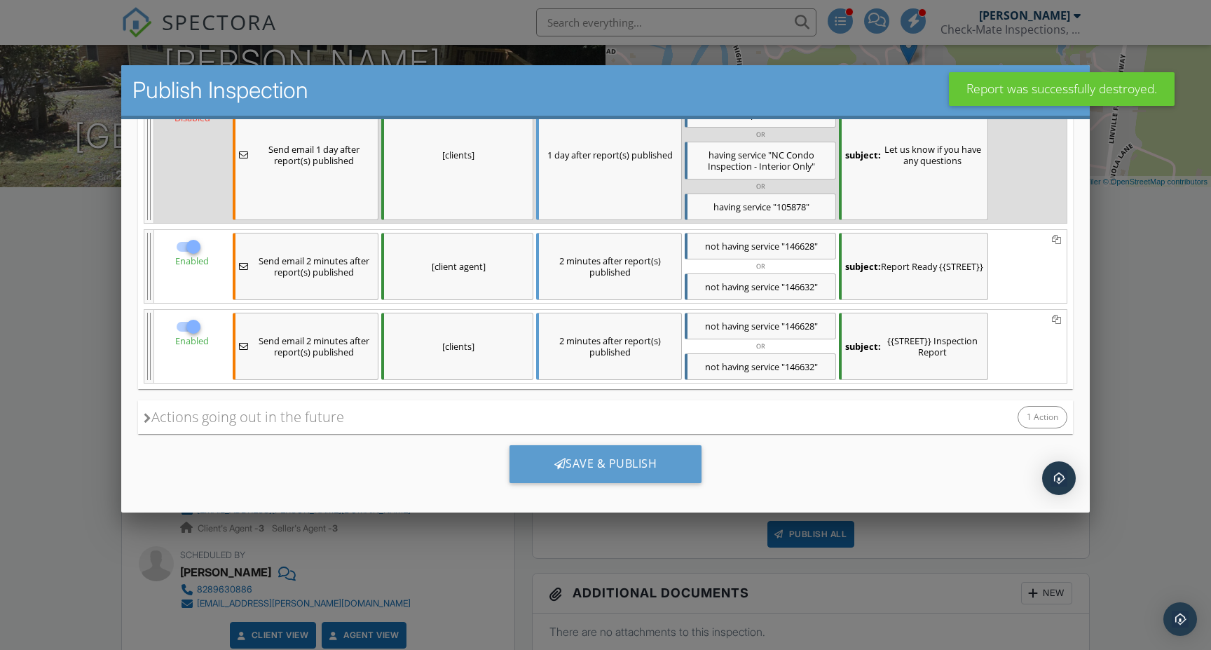
click at [163, 416] on div "Actions going out in the future" at bounding box center [243, 416] width 200 height 21
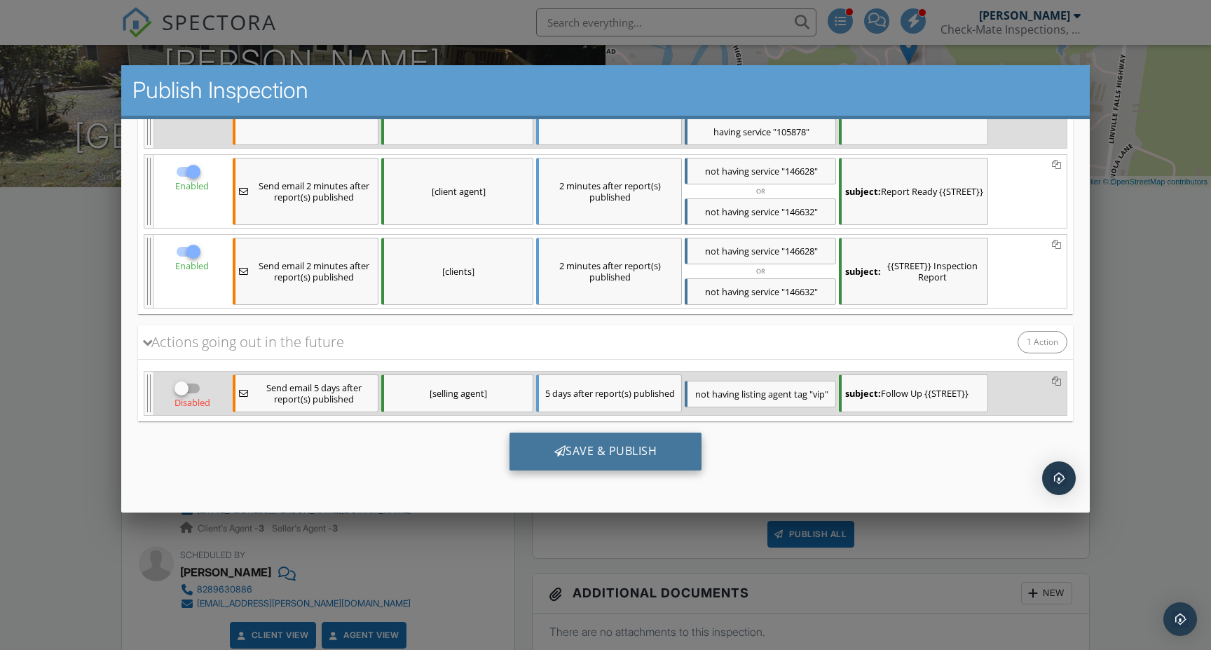
scroll to position [335, 0]
click at [577, 445] on div "Save & Publish" at bounding box center [605, 451] width 193 height 38
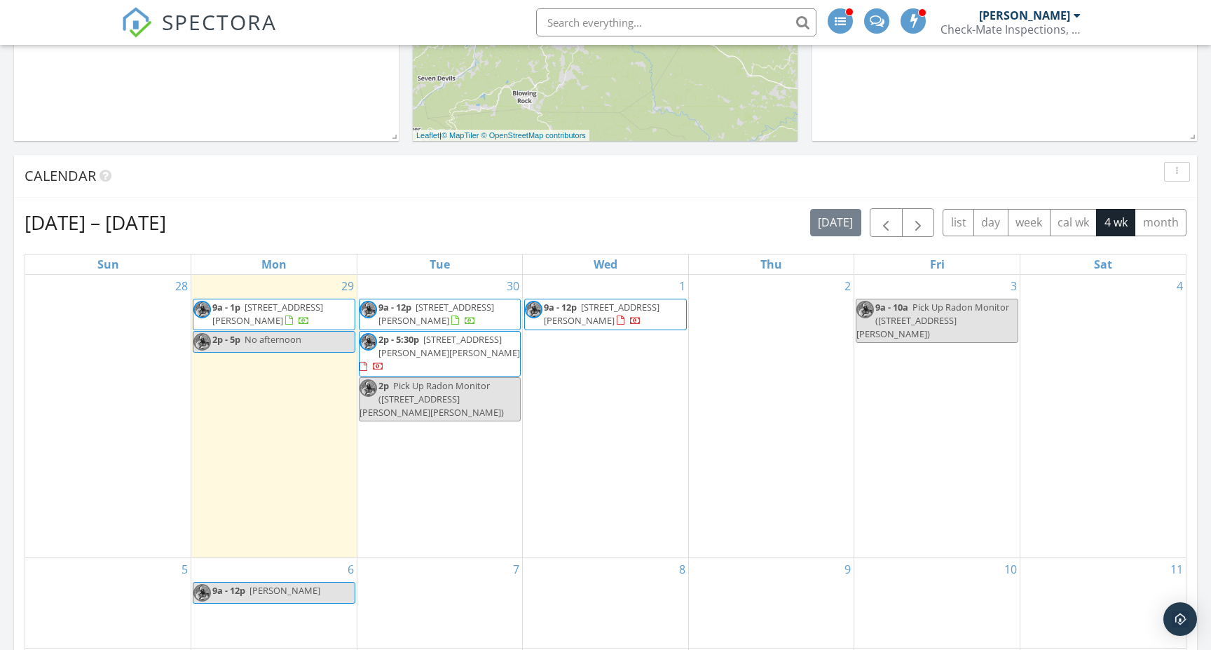
scroll to position [465, 0]
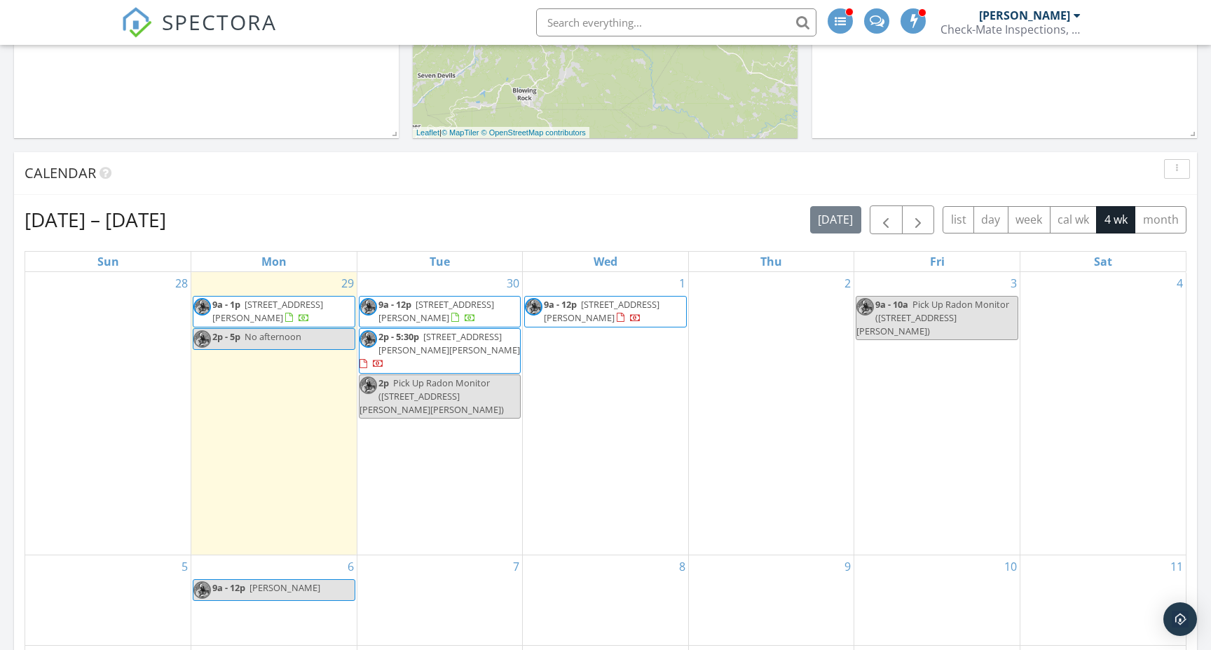
click at [589, 308] on span "[STREET_ADDRESS][PERSON_NAME]" at bounding box center [602, 311] width 116 height 26
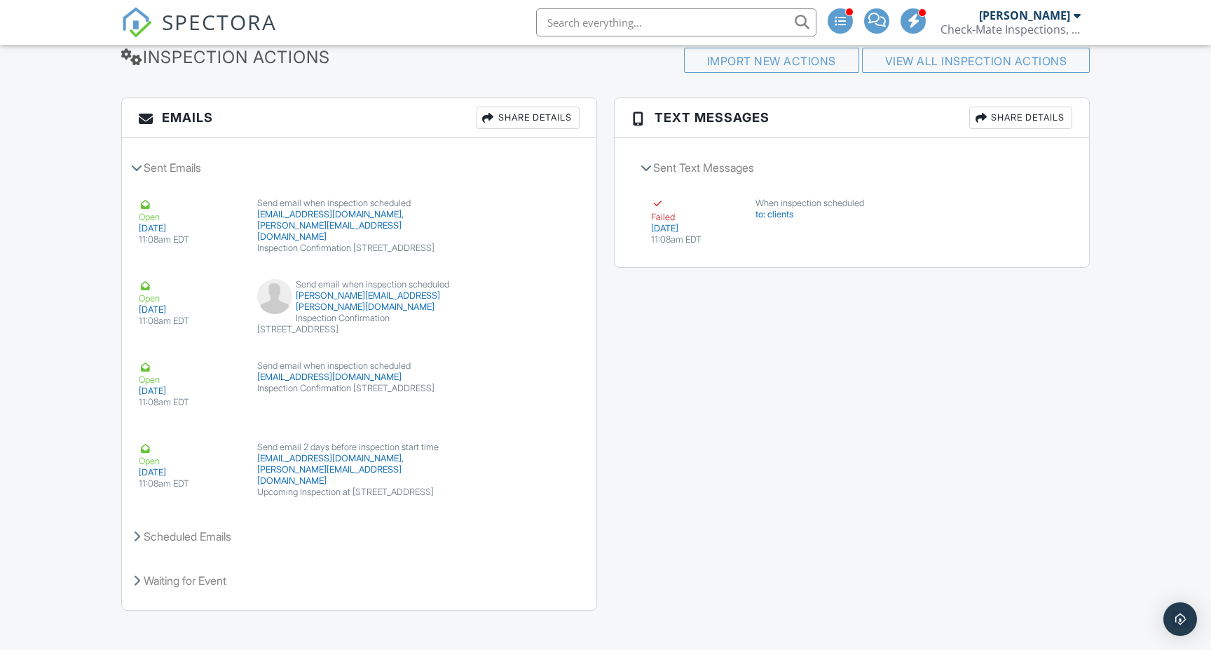
scroll to position [2036, 0]
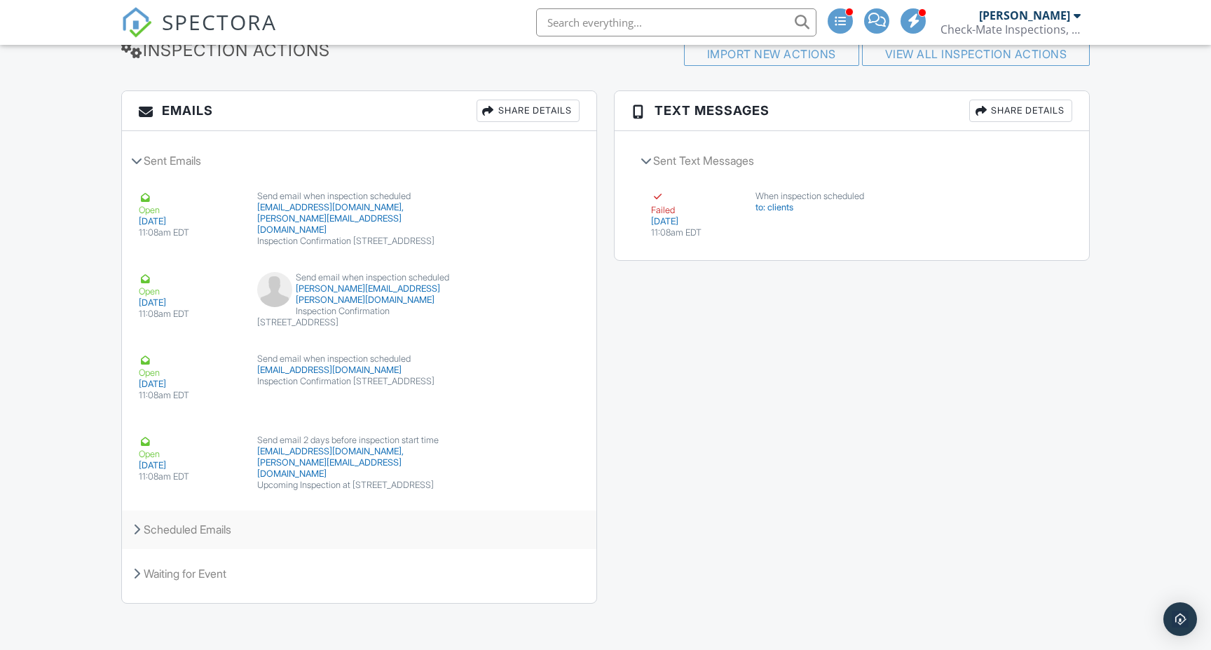
click at [140, 529] on div "Scheduled Emails" at bounding box center [359, 529] width 474 height 38
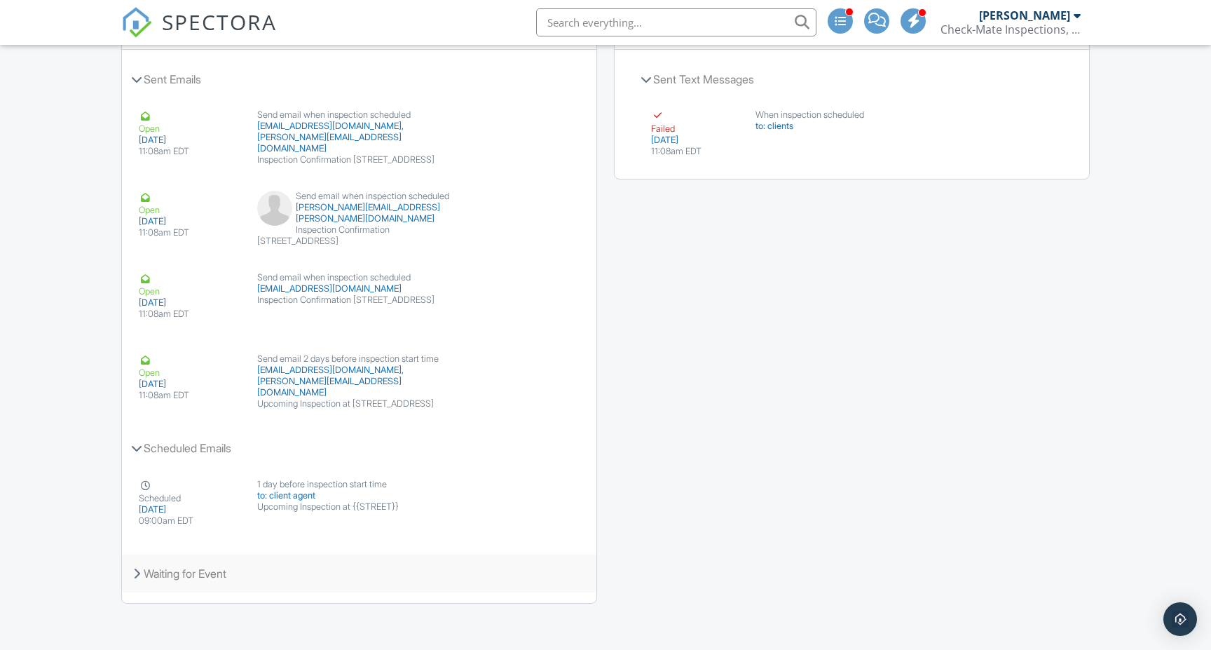
click at [146, 575] on div "Waiting for Event" at bounding box center [359, 573] width 474 height 38
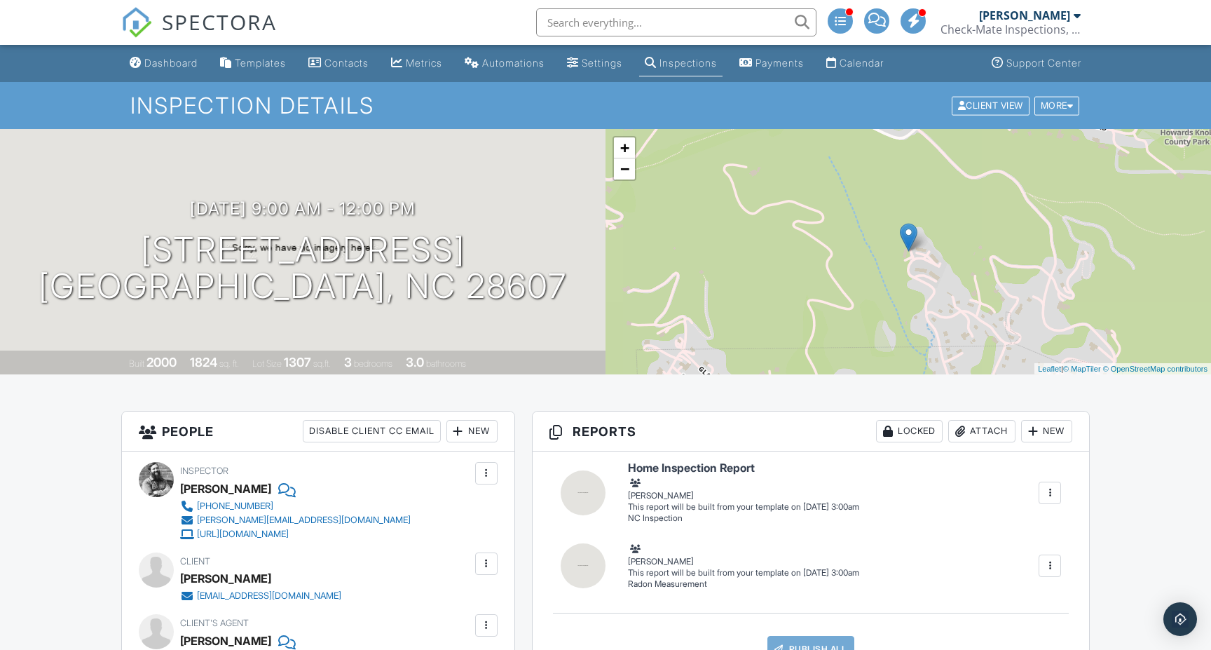
scroll to position [0, 0]
click at [154, 64] on div "Dashboard" at bounding box center [170, 63] width 53 height 12
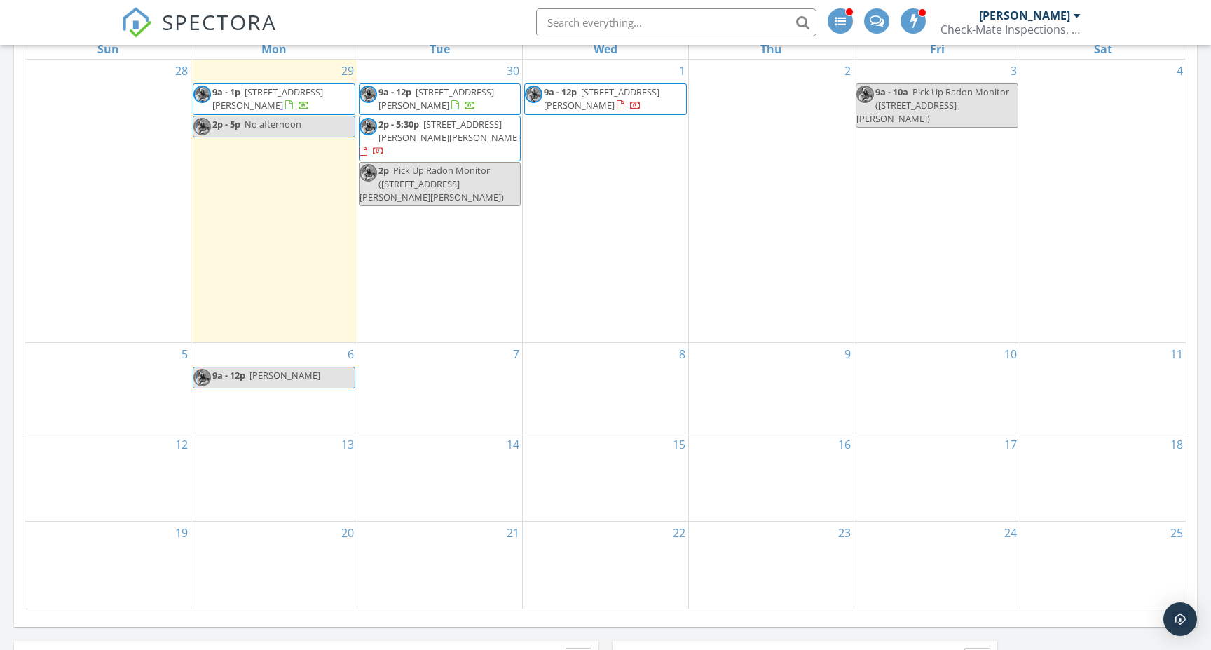
scroll to position [648, 0]
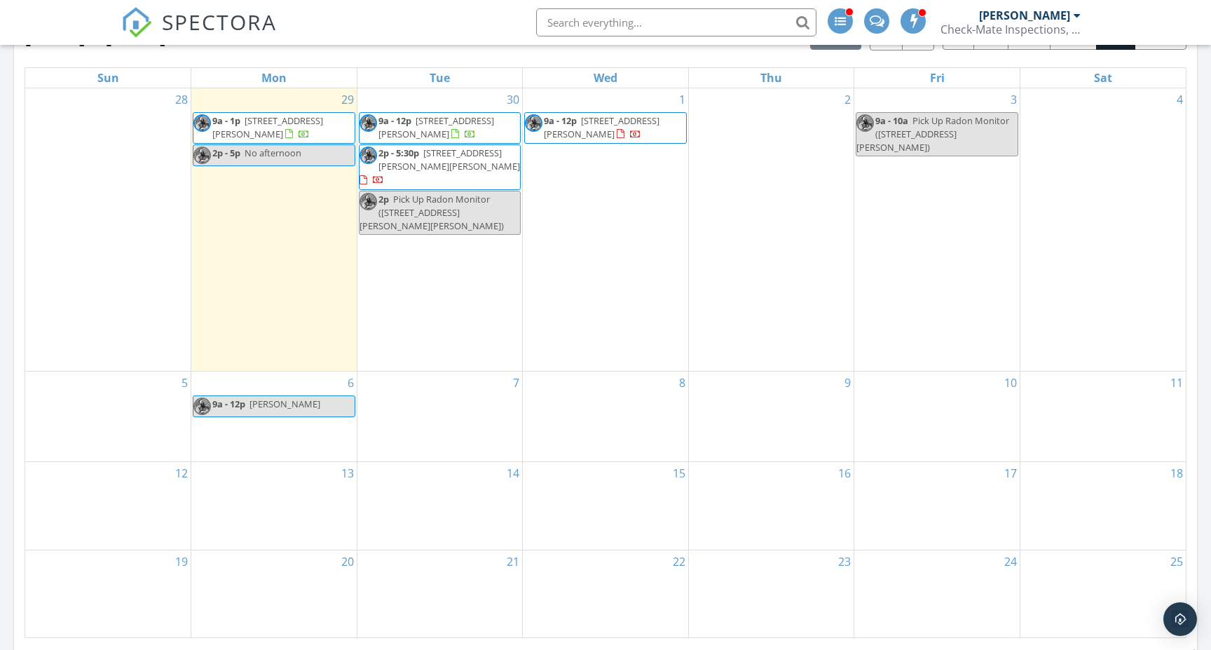
click at [583, 131] on span "[STREET_ADDRESS][PERSON_NAME]" at bounding box center [602, 127] width 116 height 26
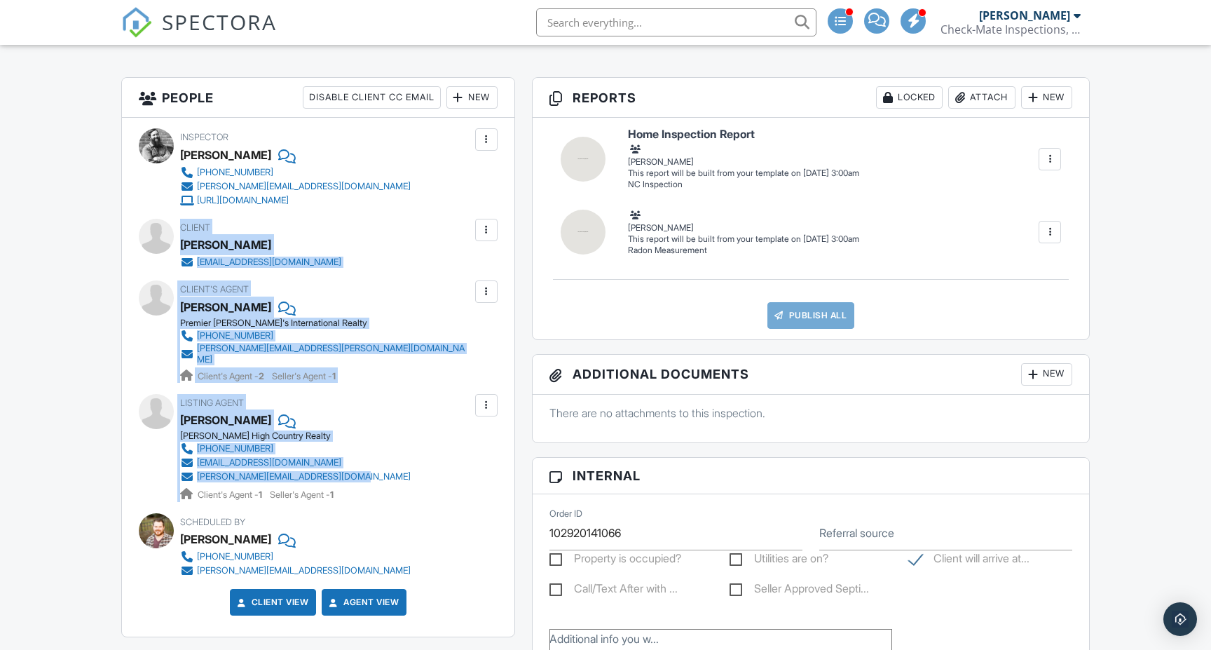
drag, startPoint x: 0, startPoint y: 0, endPoint x: 363, endPoint y: 470, distance: 594.0
click at [363, 470] on div "Inspector Jeff Burns (828) 352-8111 brad@checkmateinspection.com https://www.ch…" at bounding box center [318, 377] width 392 height 519
copy div "Client Will Dwiggins wdwiggins@yadtel.net Edit Remove Update Agent Confirm agen…"
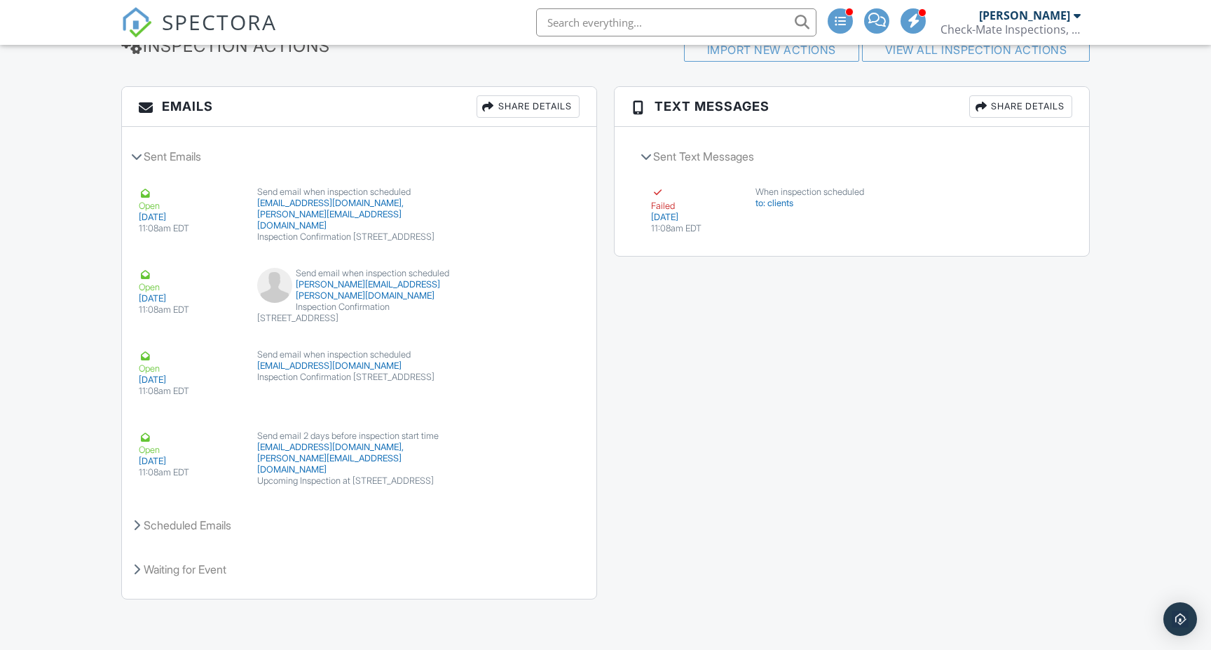
scroll to position [2029, 0]
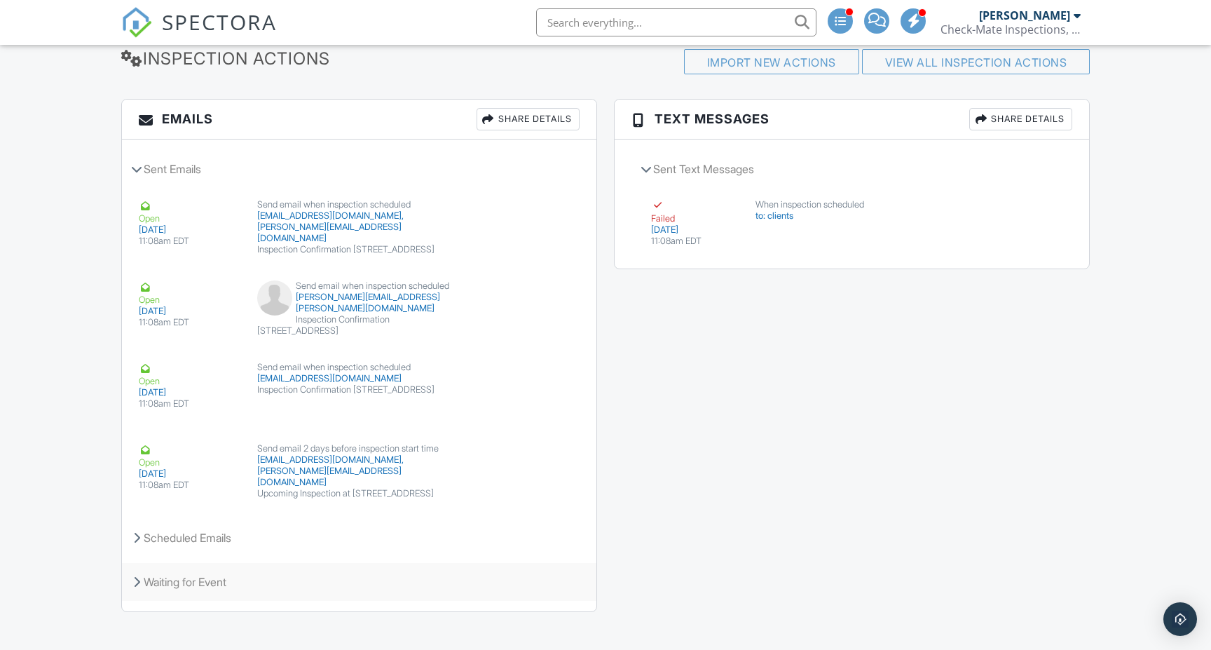
click at [136, 580] on icon at bounding box center [136, 581] width 7 height 11
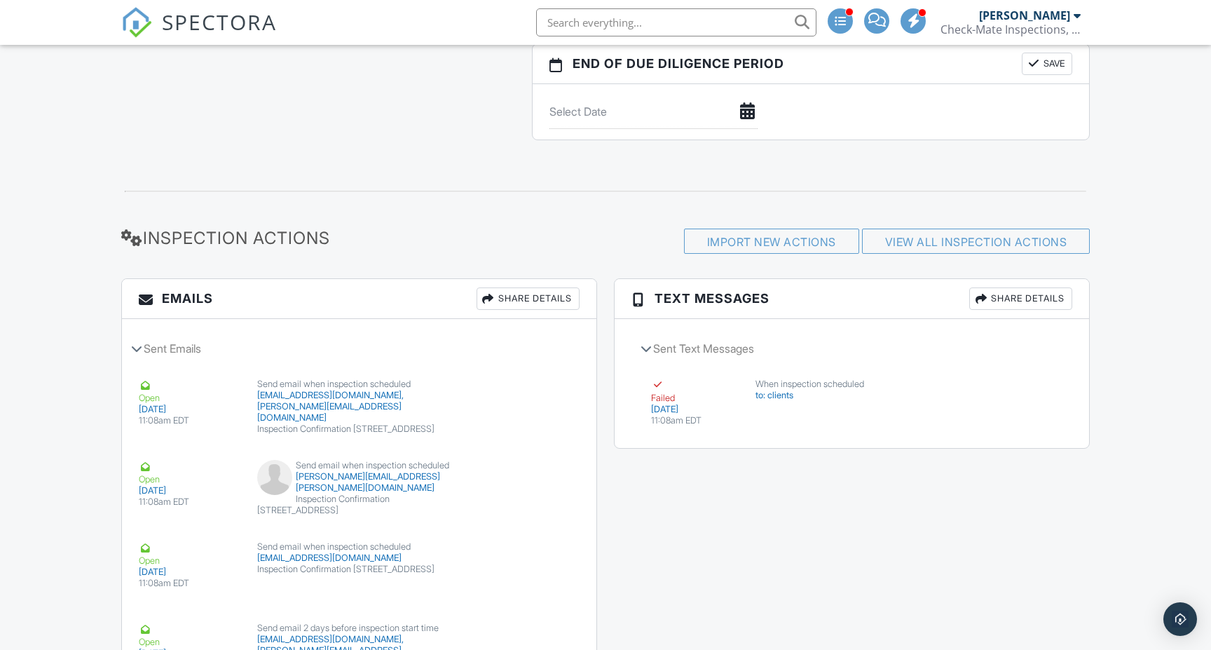
scroll to position [1827, 0]
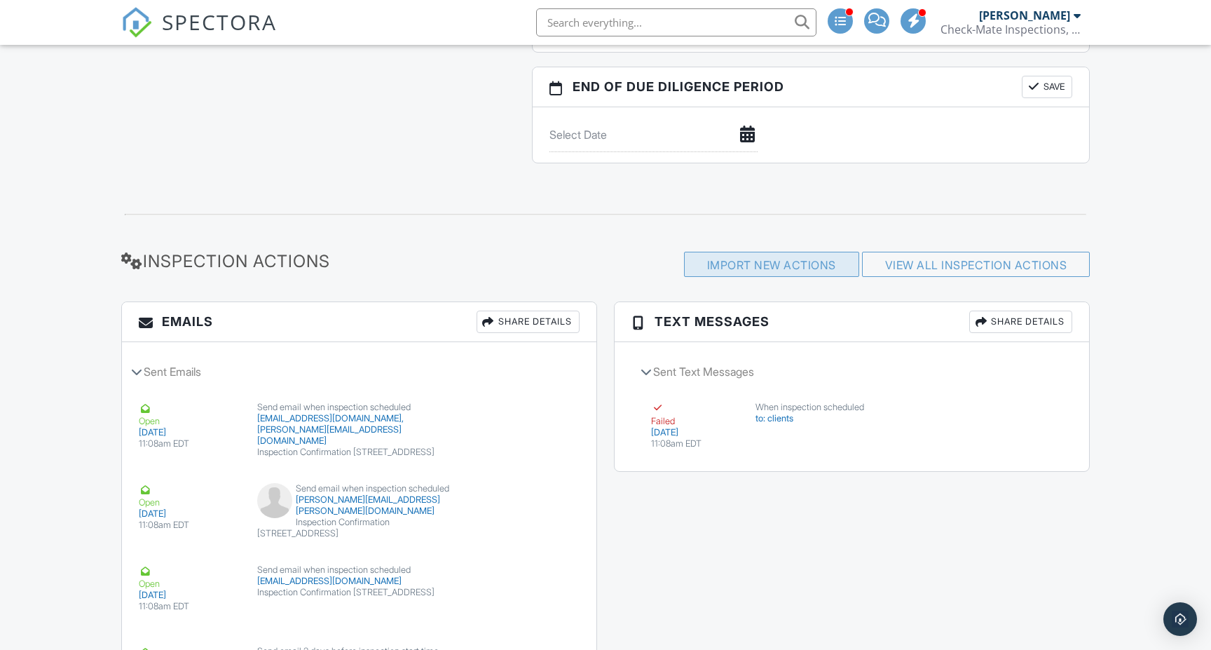
click at [789, 263] on div "Import New Actions" at bounding box center [771, 264] width 175 height 25
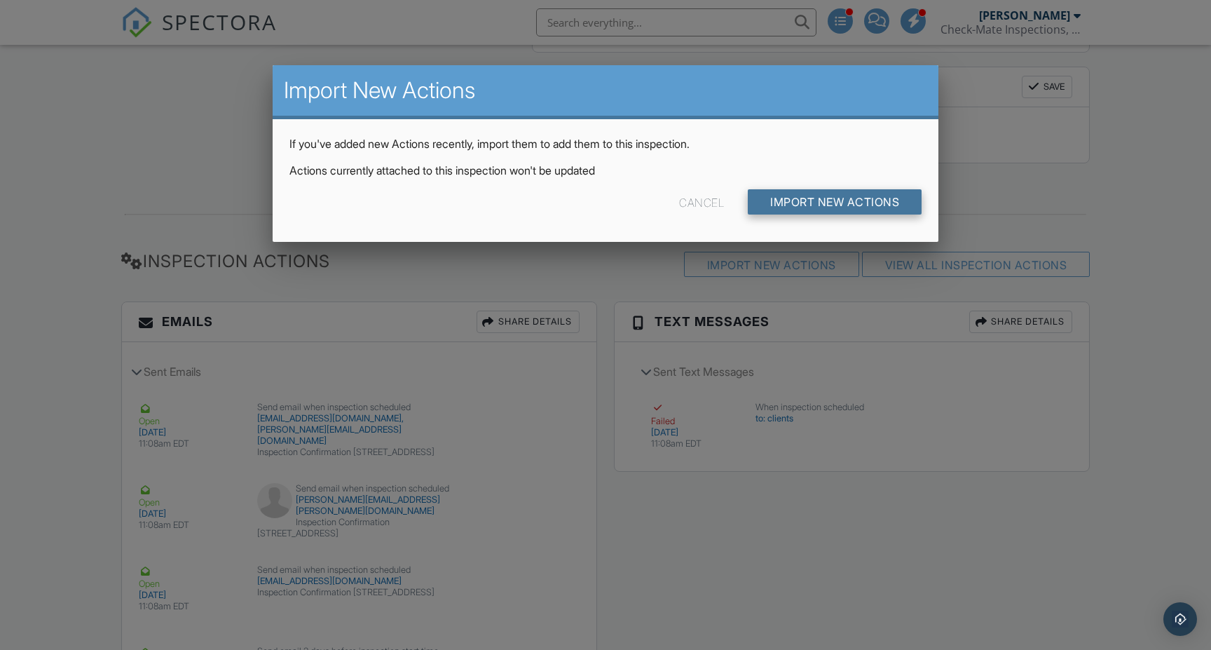
click at [837, 206] on input "Import New Actions" at bounding box center [835, 201] width 174 height 25
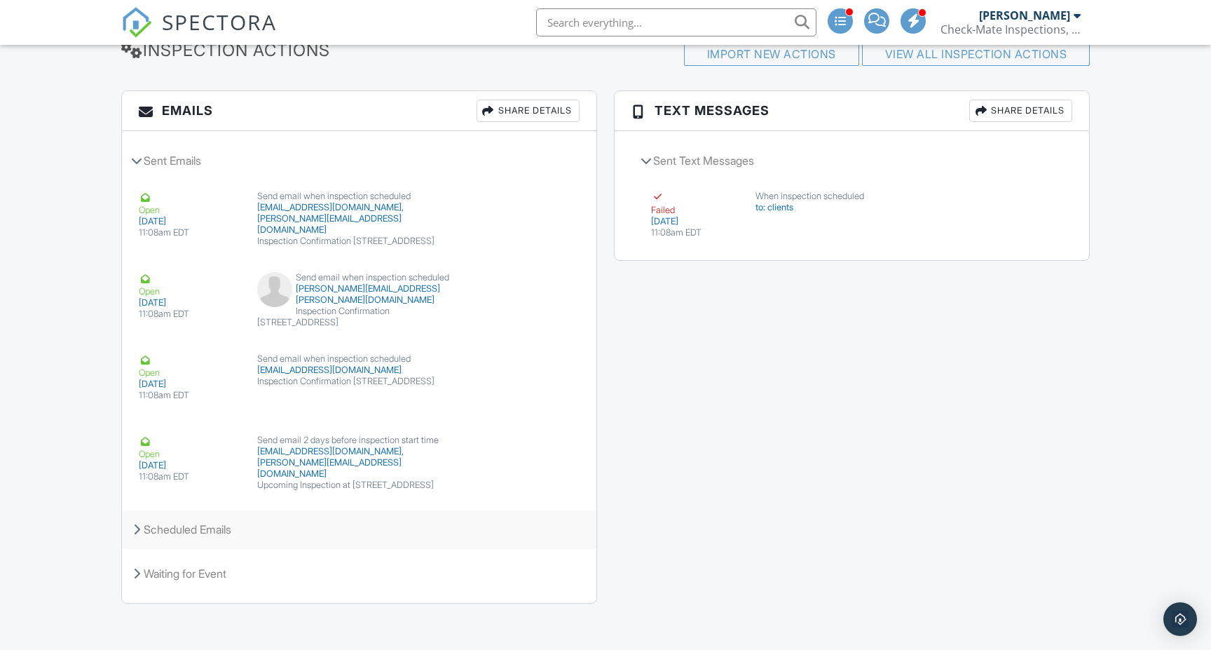
click at [135, 523] on icon at bounding box center [136, 528] width 7 height 11
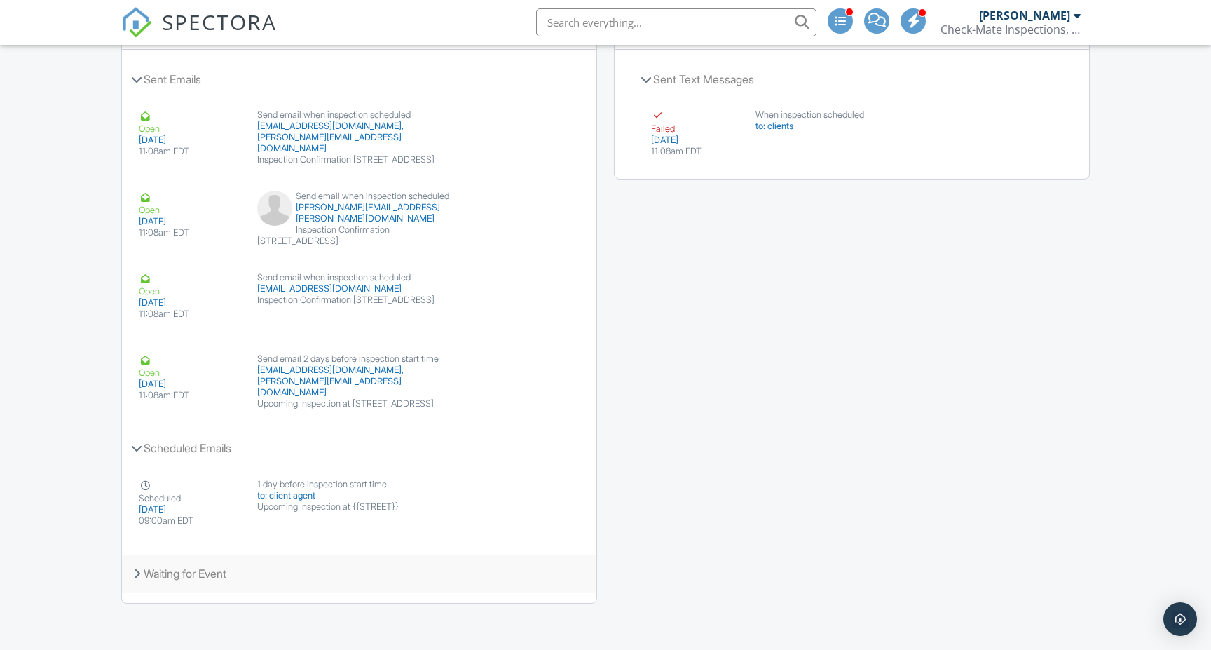
click at [135, 562] on div "Waiting for Event" at bounding box center [359, 573] width 474 height 38
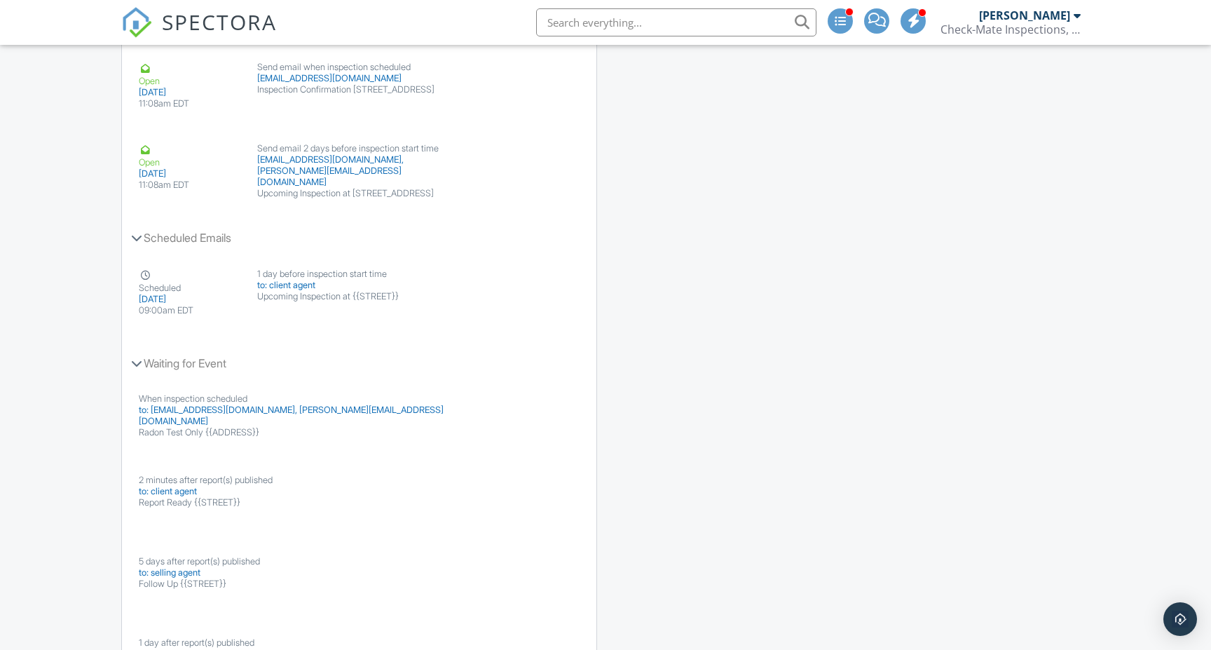
scroll to position [2346, 0]
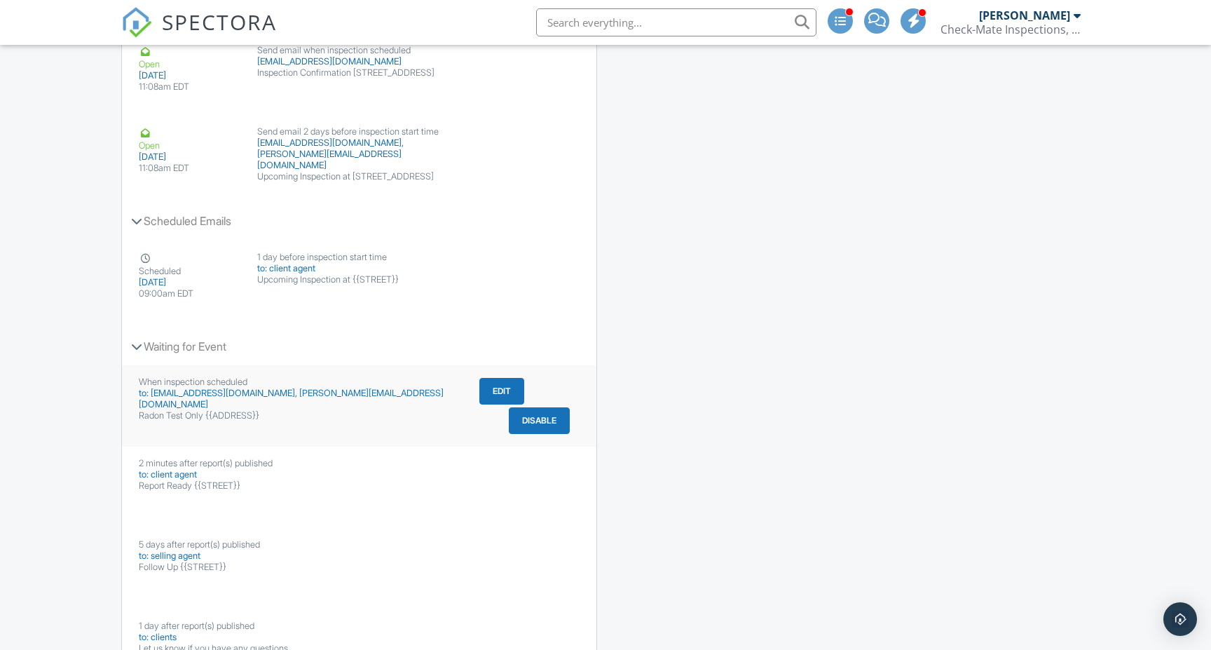
click at [423, 410] on div "Radon Test Only {{ADDRESS}}" at bounding box center [300, 415] width 322 height 11
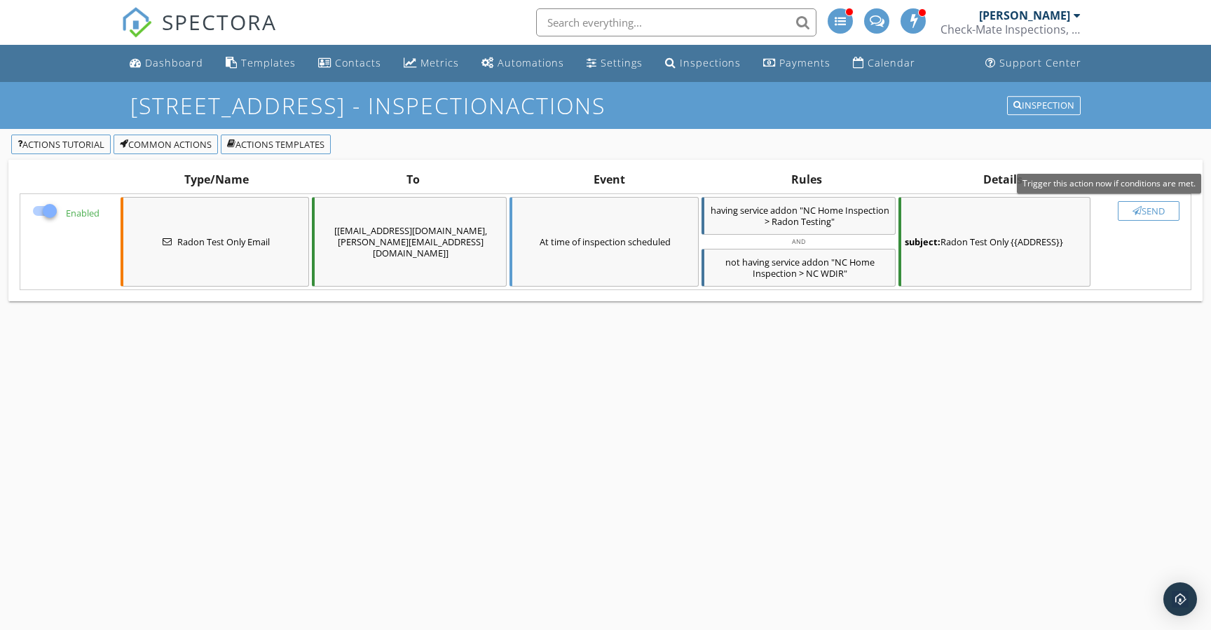
click at [1140, 212] on div "Send" at bounding box center [1148, 210] width 49 height 11
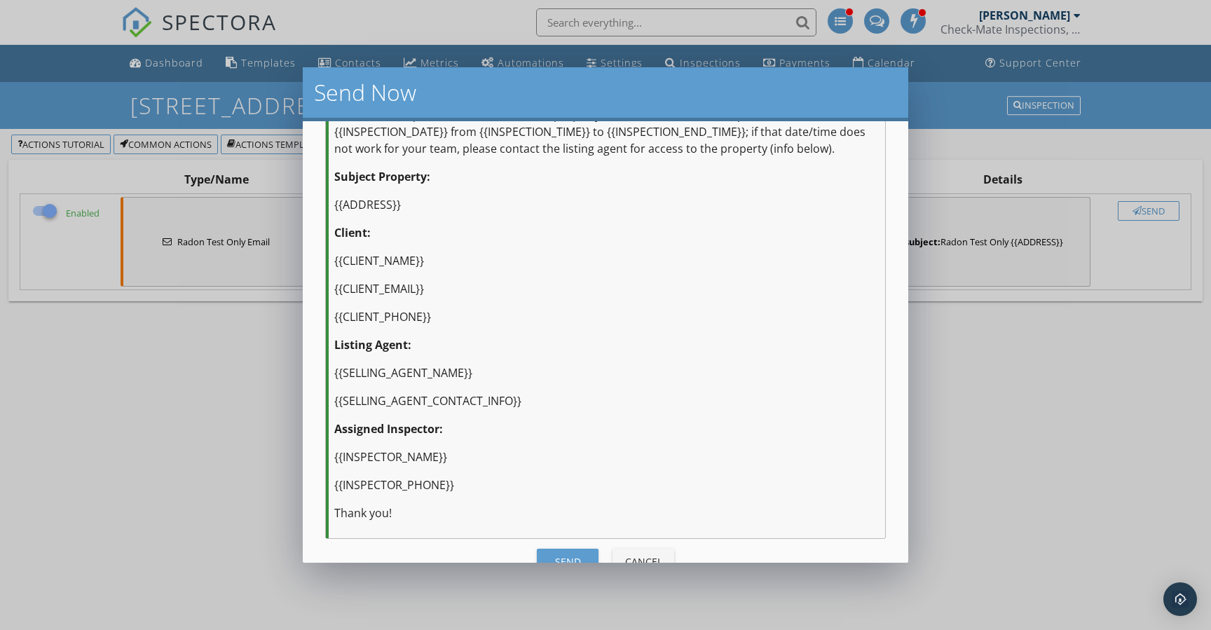
scroll to position [294, 0]
click at [563, 555] on div "Send" at bounding box center [567, 562] width 39 height 15
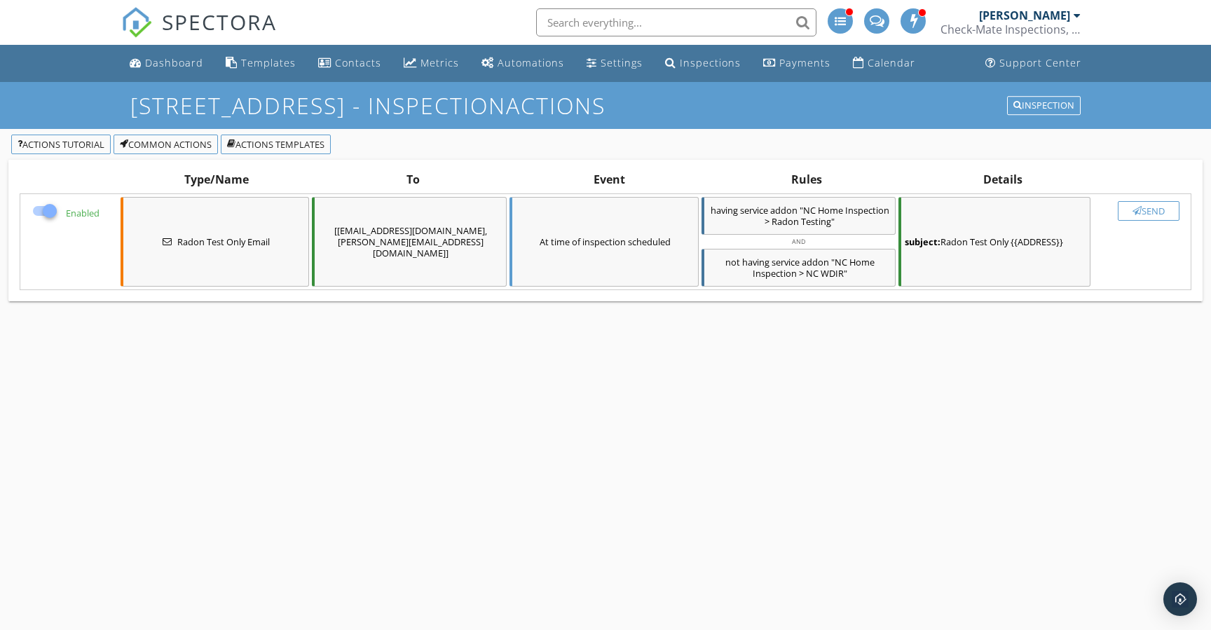
checkbox input "false"
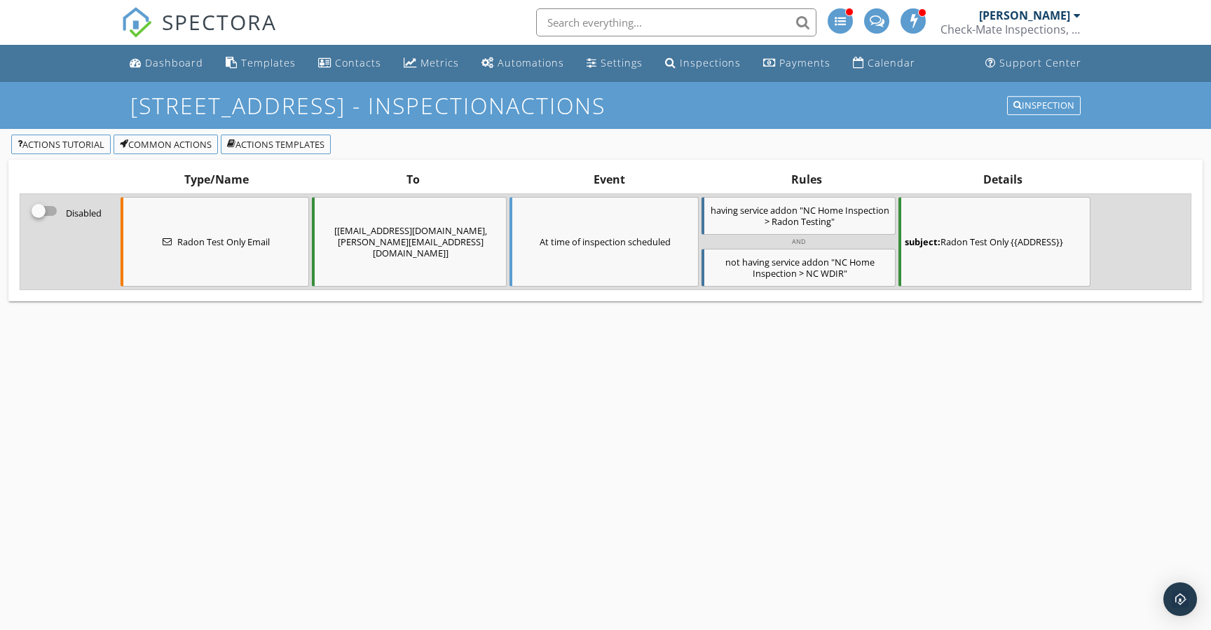
scroll to position [0, 0]
click at [1034, 111] on div "Inspection" at bounding box center [1043, 106] width 61 height 10
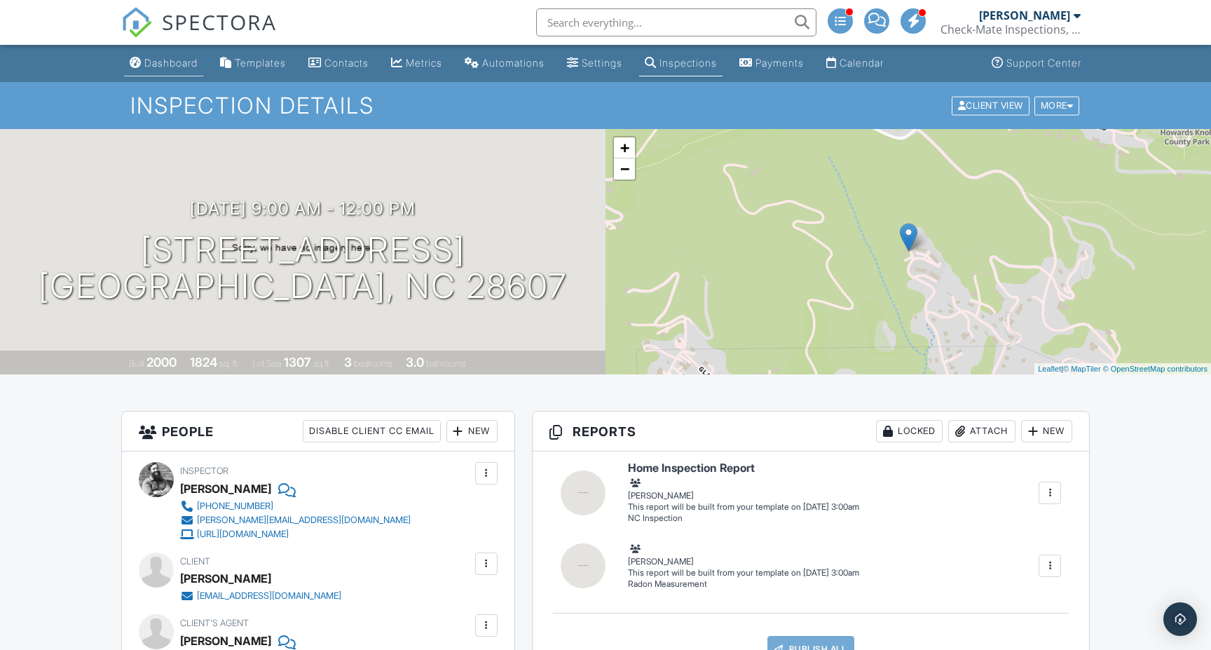
click at [162, 68] on div "Dashboard" at bounding box center [170, 63] width 53 height 12
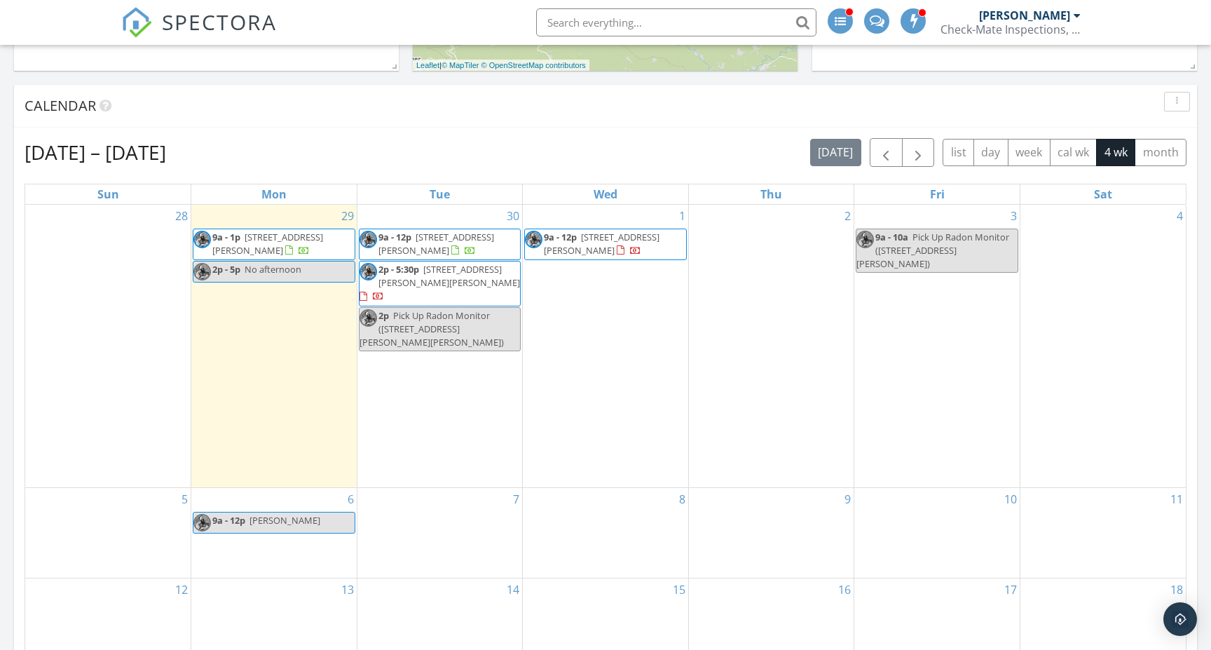
scroll to position [536, 0]
